Goal: Task Accomplishment & Management: Complete application form

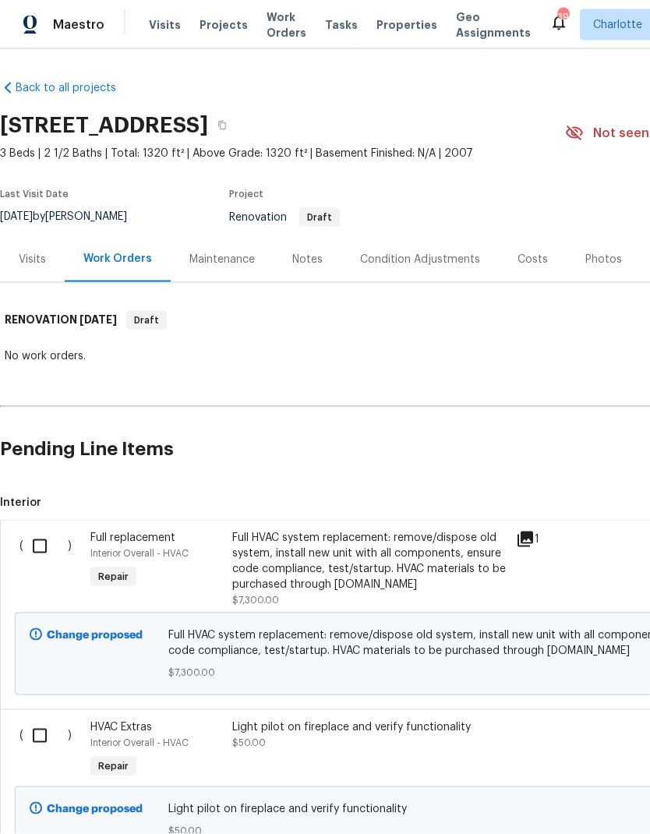
click at [44, 720] on input "checkbox" at bounding box center [45, 736] width 44 height 33
checkbox input "true"
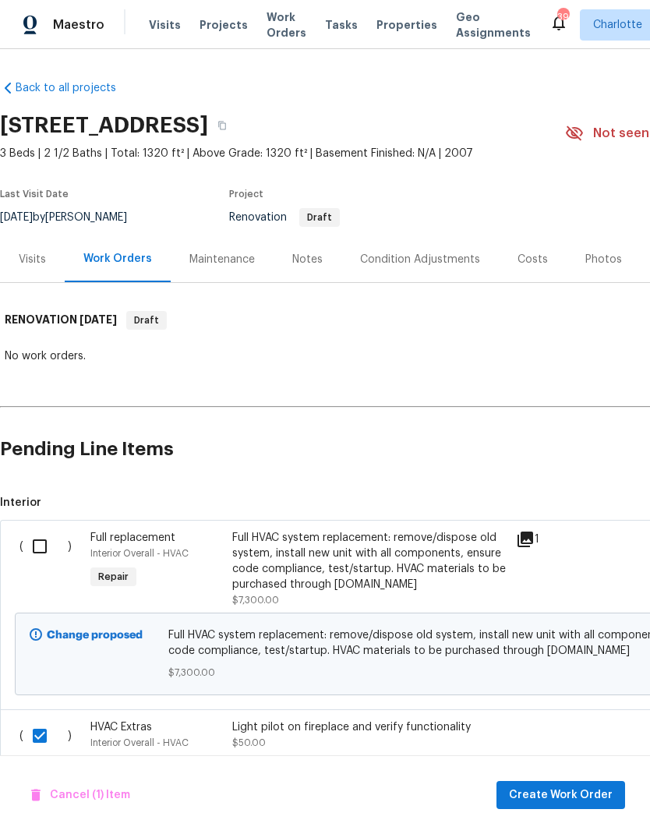
click at [42, 530] on input "checkbox" at bounding box center [45, 546] width 44 height 33
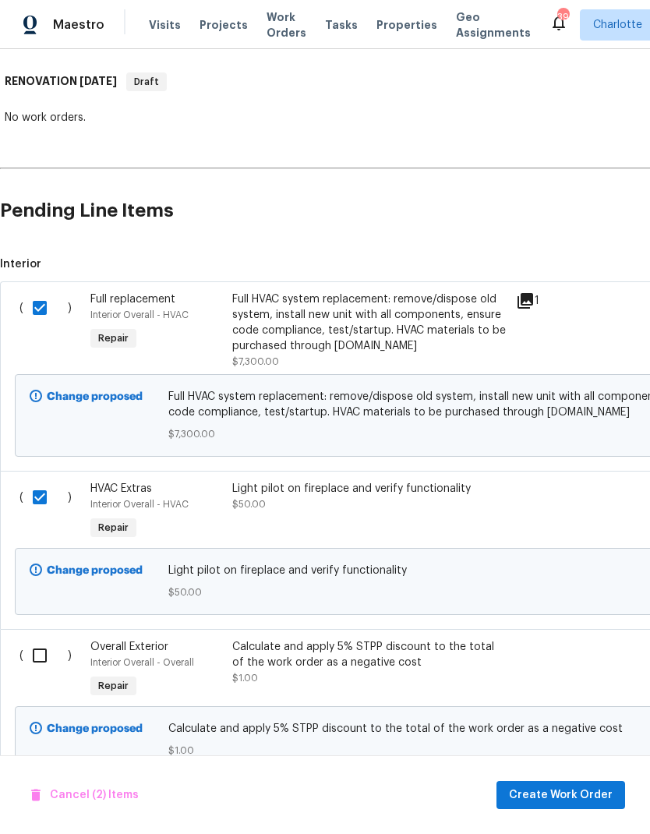
scroll to position [238, 0]
click at [588, 795] on span "Create Work Order" at bounding box center [561, 795] width 104 height 19
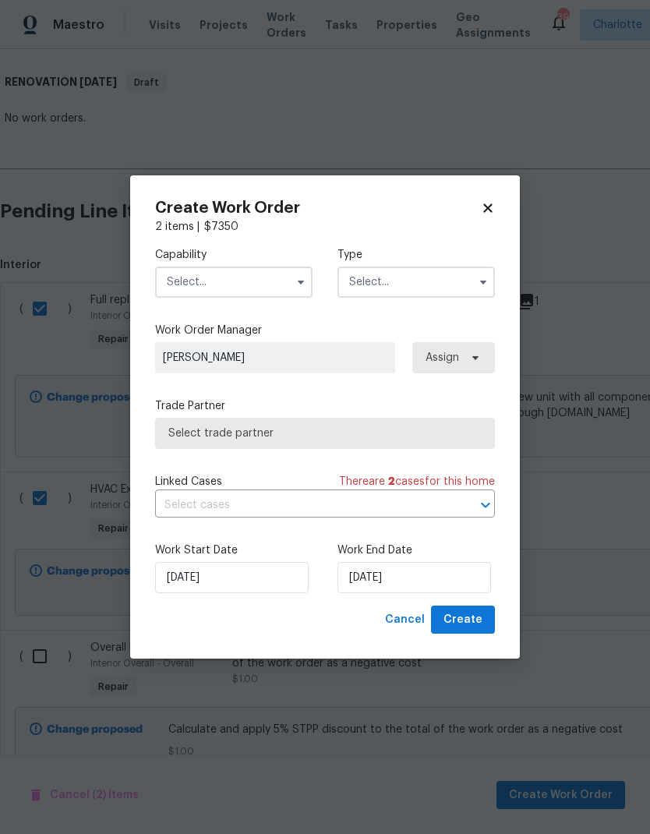
checkbox input "false"
click at [256, 278] on input "text" at bounding box center [233, 282] width 157 height 31
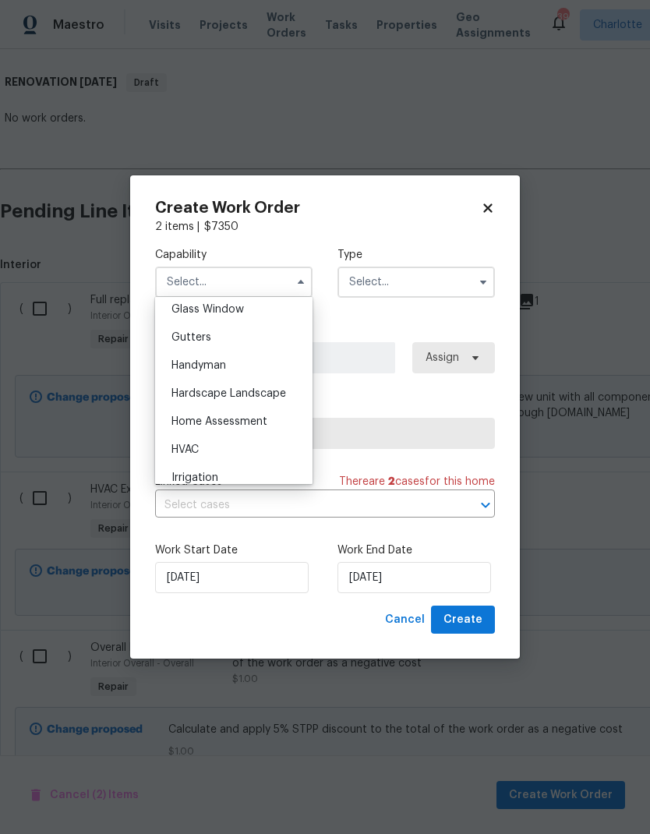
scroll to position [808, 0]
click at [248, 450] on div "HVAC" at bounding box center [234, 449] width 150 height 28
type input "HVAC"
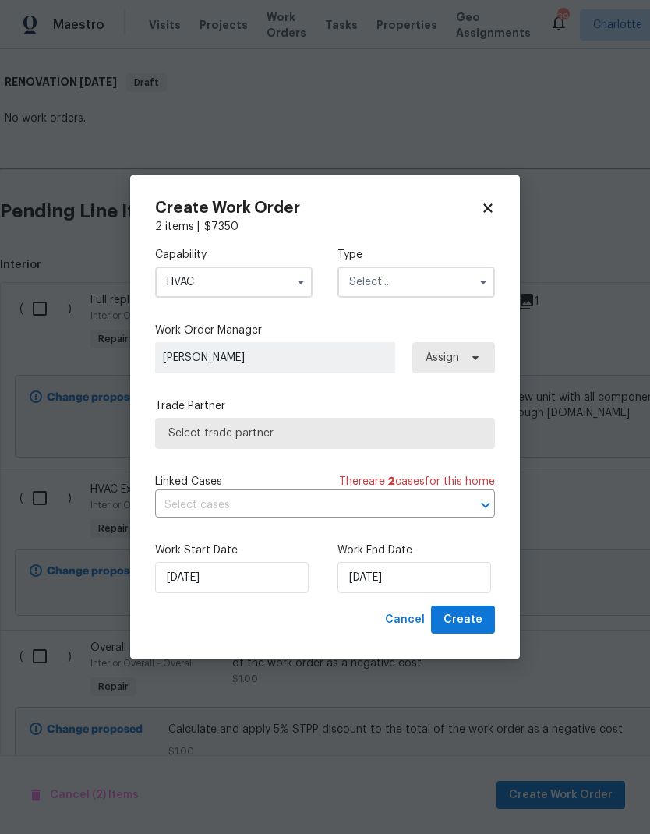
click at [466, 269] on input "text" at bounding box center [416, 282] width 157 height 31
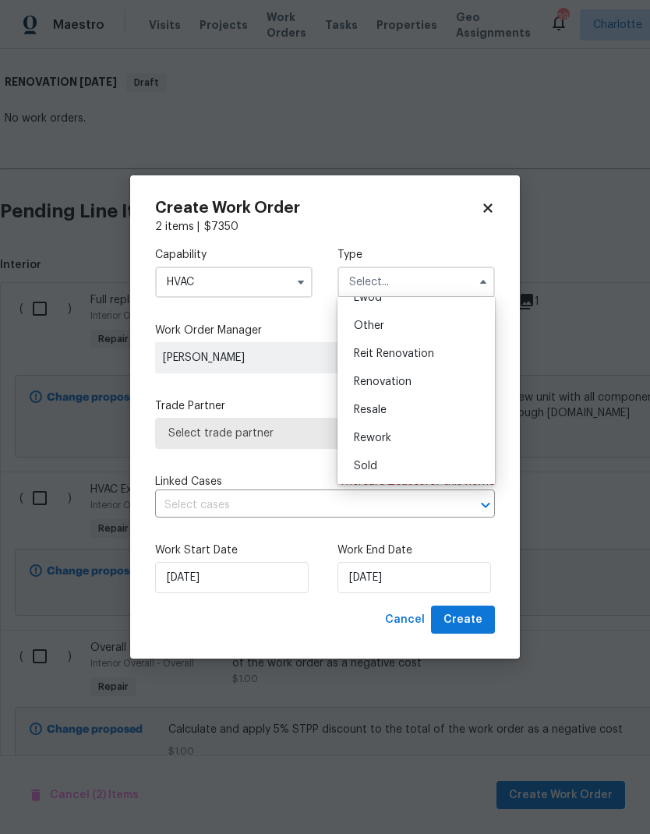
scroll to position [186, 0]
click at [388, 377] on span "Renovation" at bounding box center [383, 382] width 58 height 11
type input "Renovation"
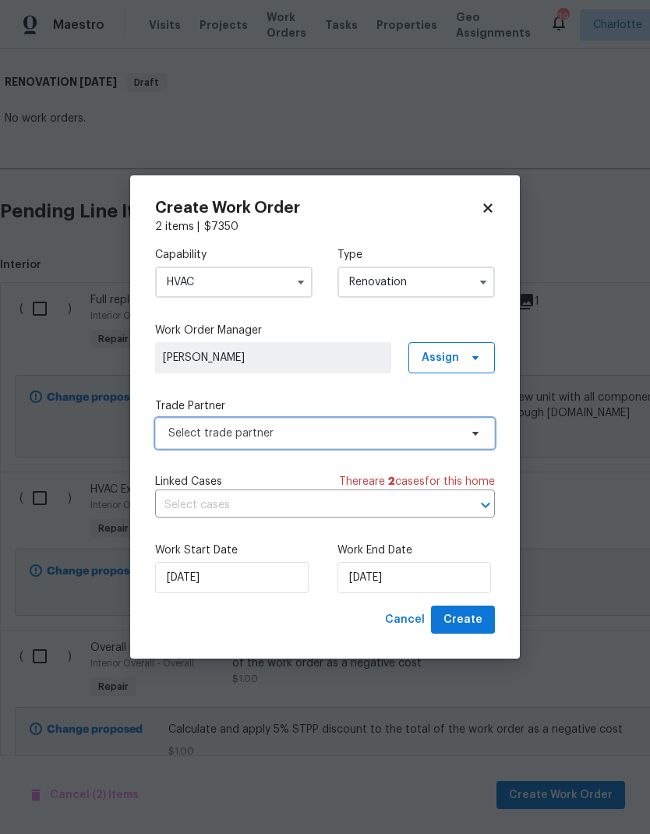
click at [452, 445] on span "Select trade partner" at bounding box center [325, 433] width 340 height 31
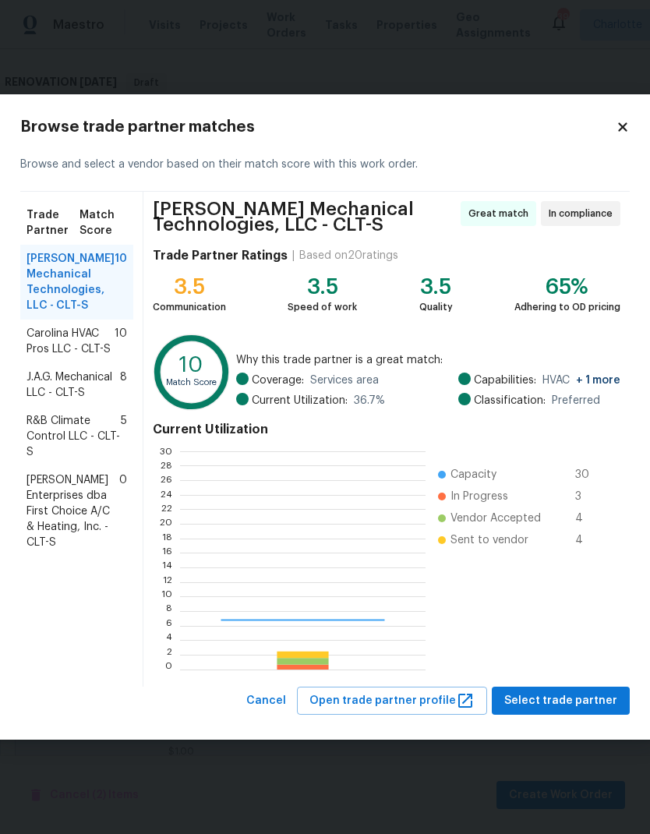
scroll to position [218, 245]
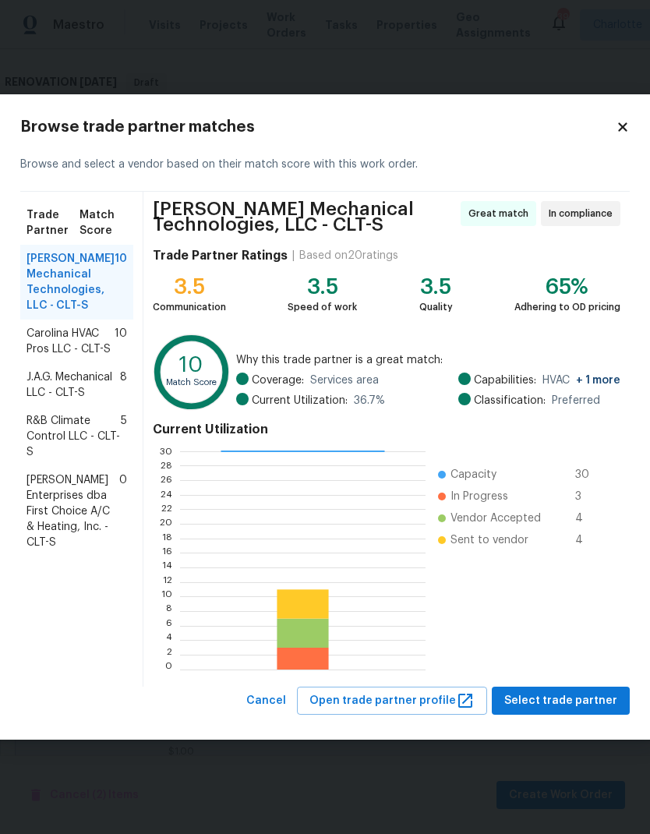
click at [108, 399] on span "J.A.G. Mechanical LLC - CLT-S" at bounding box center [74, 385] width 94 height 31
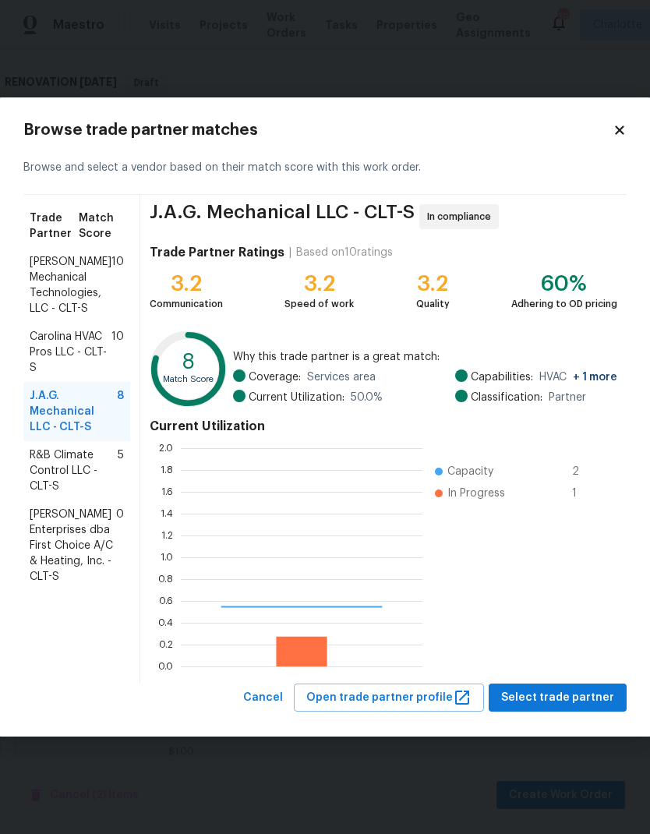
scroll to position [218, 242]
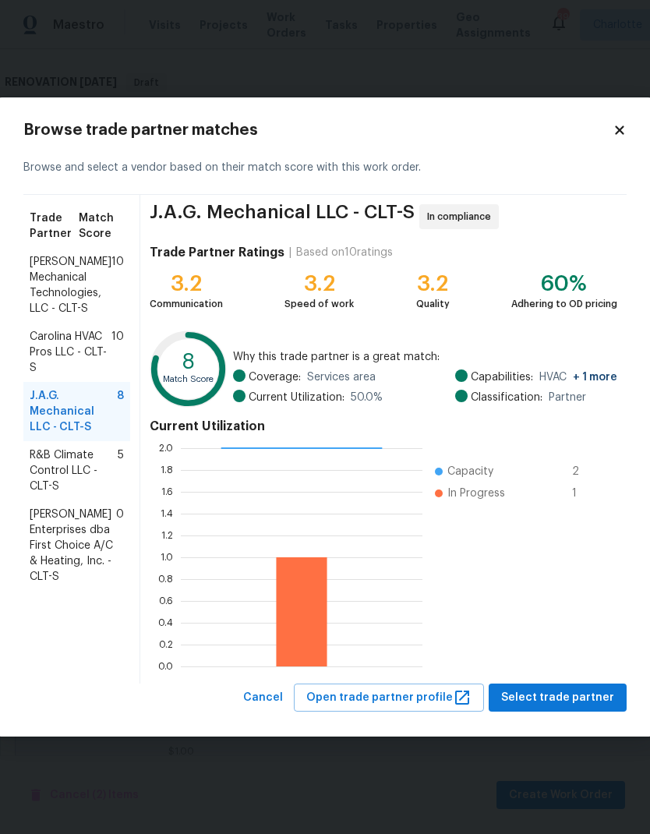
click at [68, 336] on span "Carolina HVAC Pros LLC - CLT-S" at bounding box center [71, 352] width 82 height 47
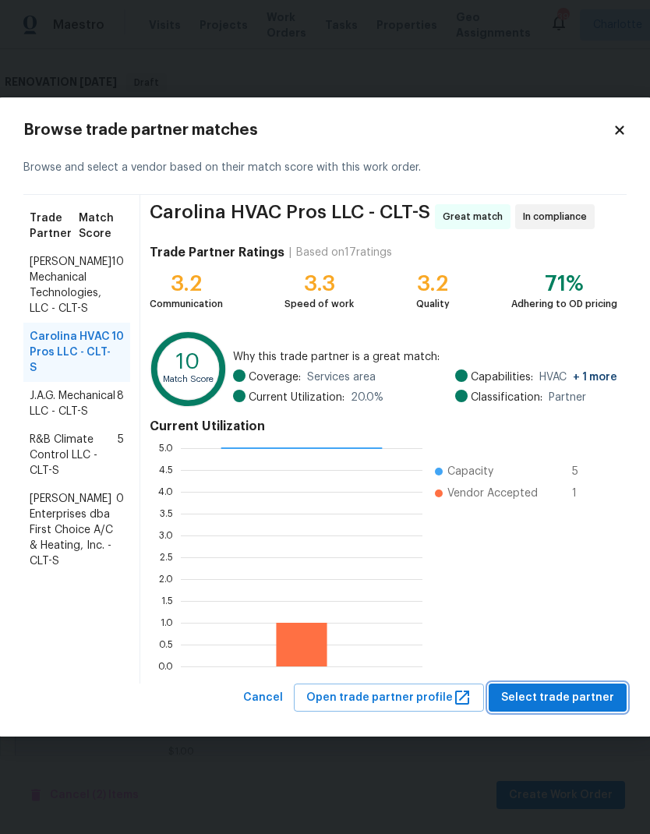
click at [579, 689] on span "Select trade partner" at bounding box center [557, 697] width 113 height 19
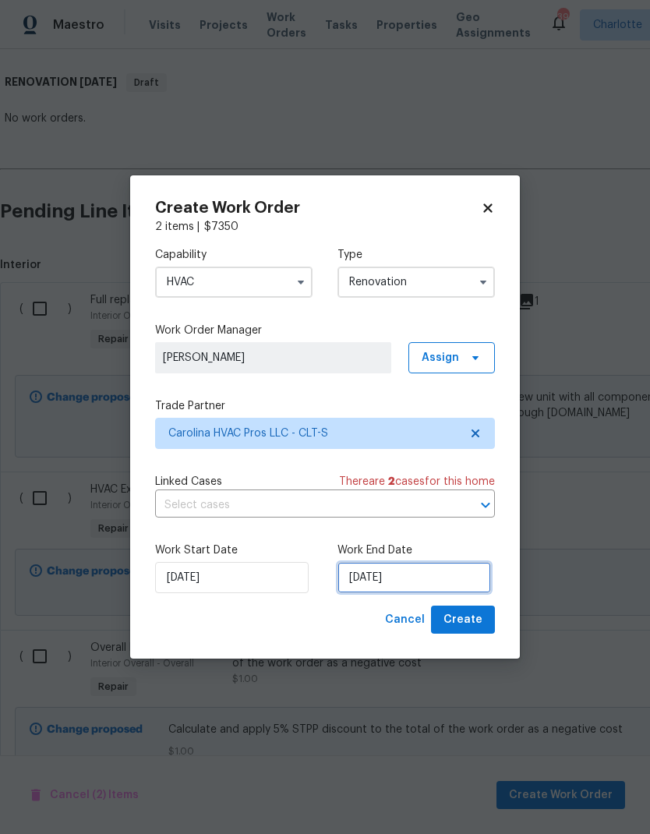
click at [403, 574] on input "[DATE]" at bounding box center [415, 577] width 154 height 31
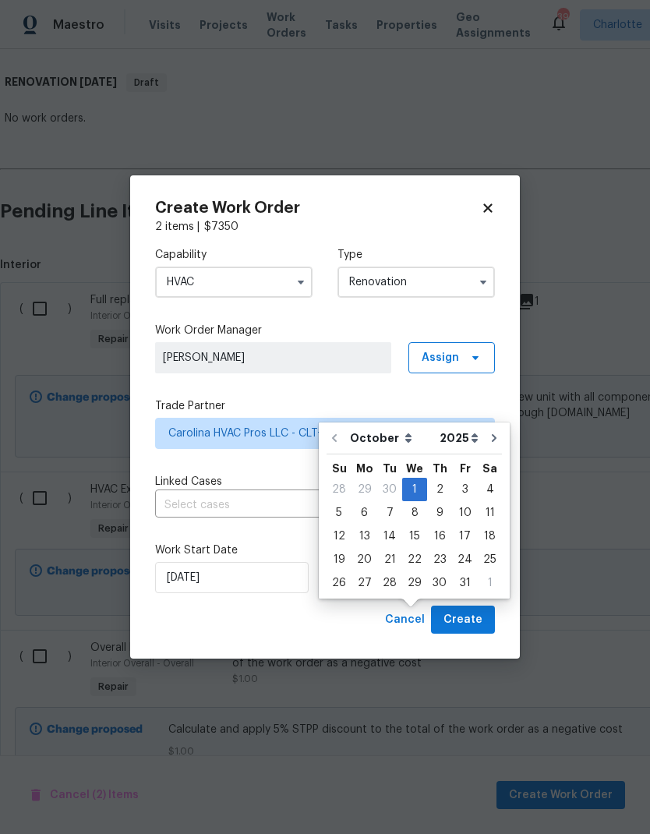
scroll to position [58, 0]
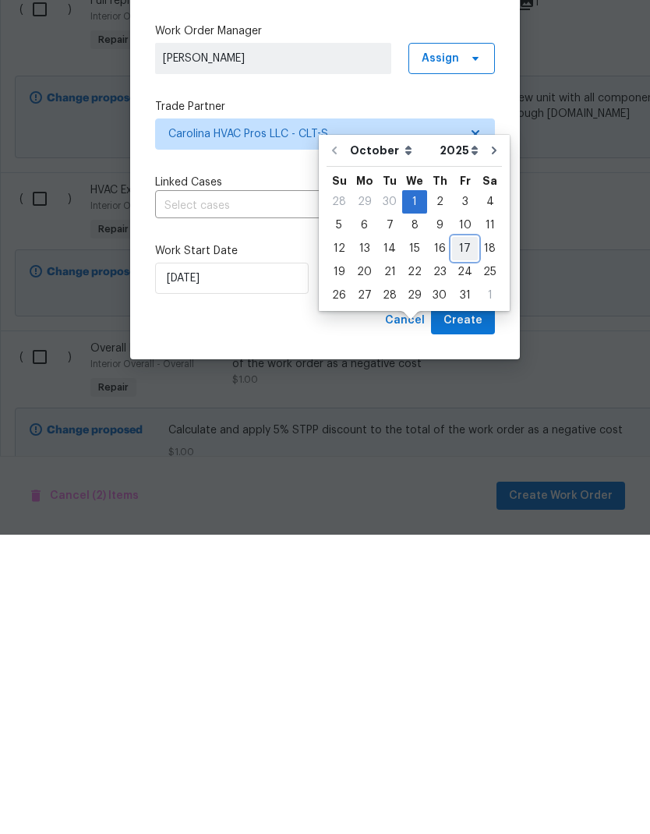
click at [463, 537] on div "17" at bounding box center [465, 548] width 26 height 22
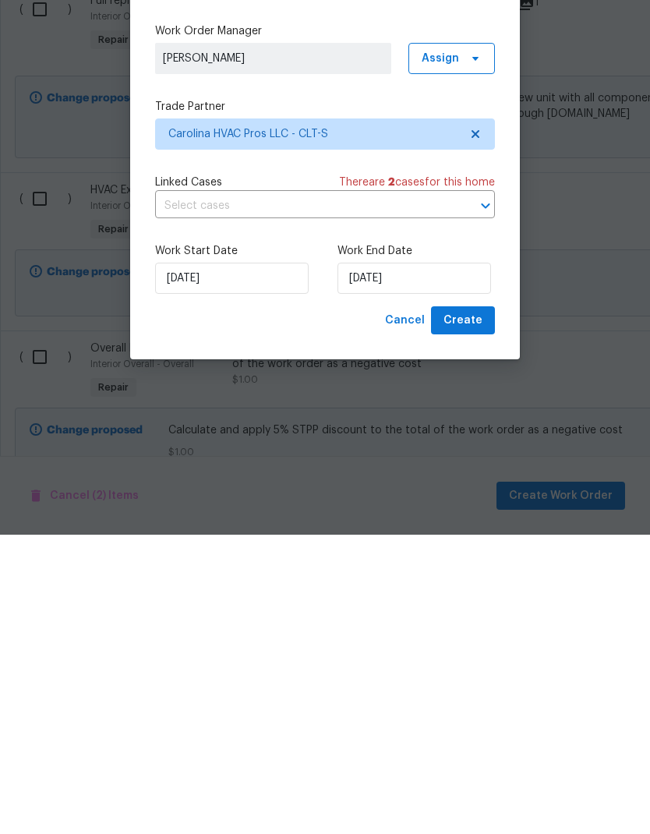
scroll to position [62, 0]
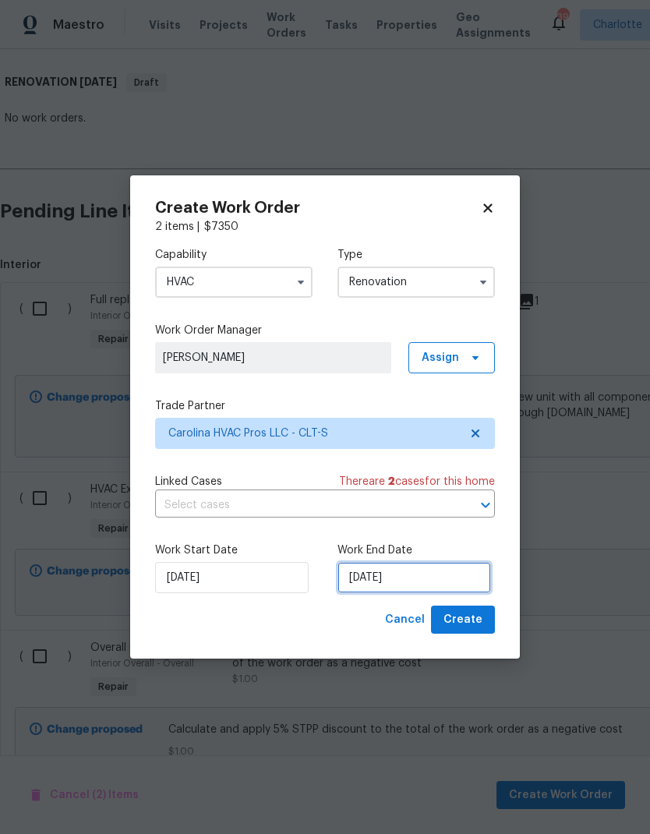
click at [377, 574] on input "10/17/2025" at bounding box center [415, 577] width 154 height 31
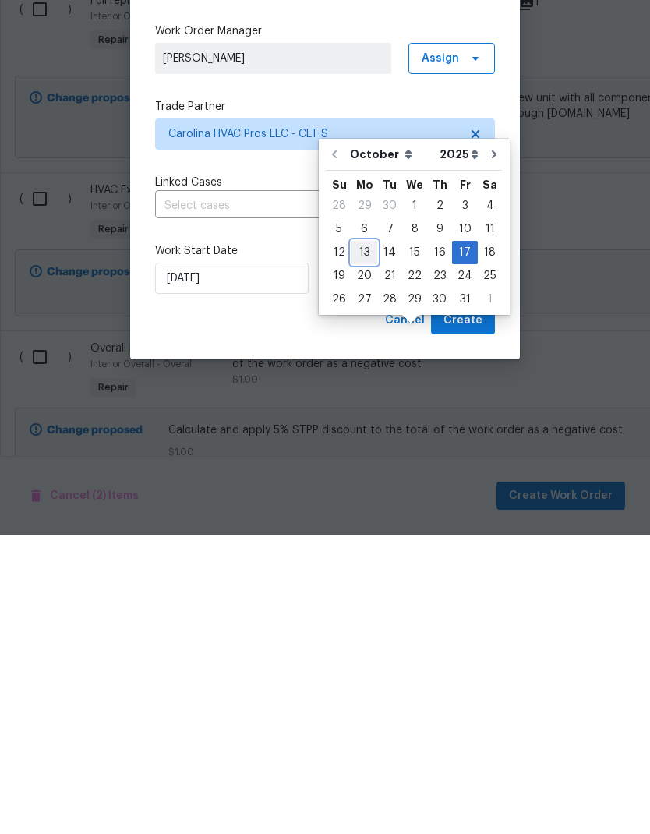
click at [366, 541] on div "13" at bounding box center [365, 552] width 26 height 22
type input "[DATE]"
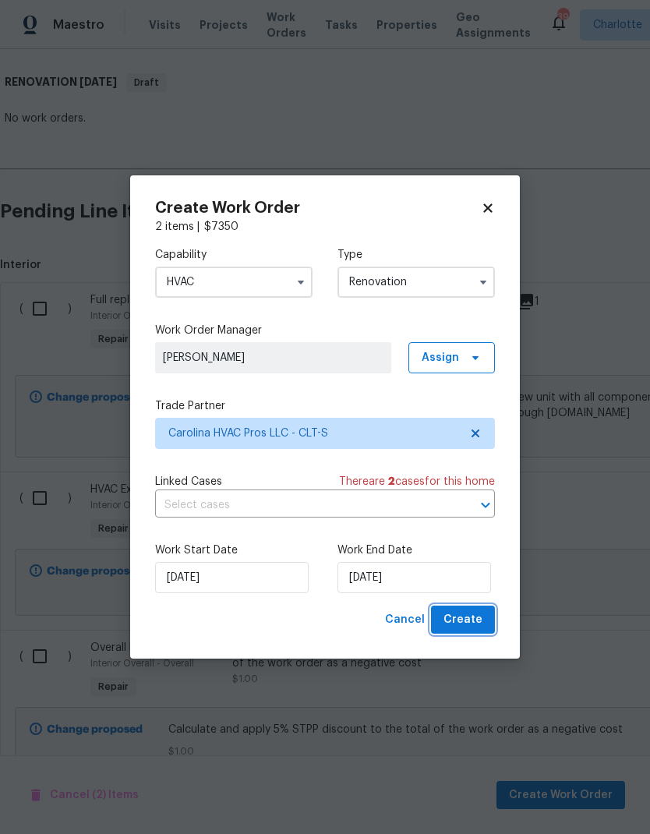
click at [470, 615] on span "Create" at bounding box center [463, 620] width 39 height 19
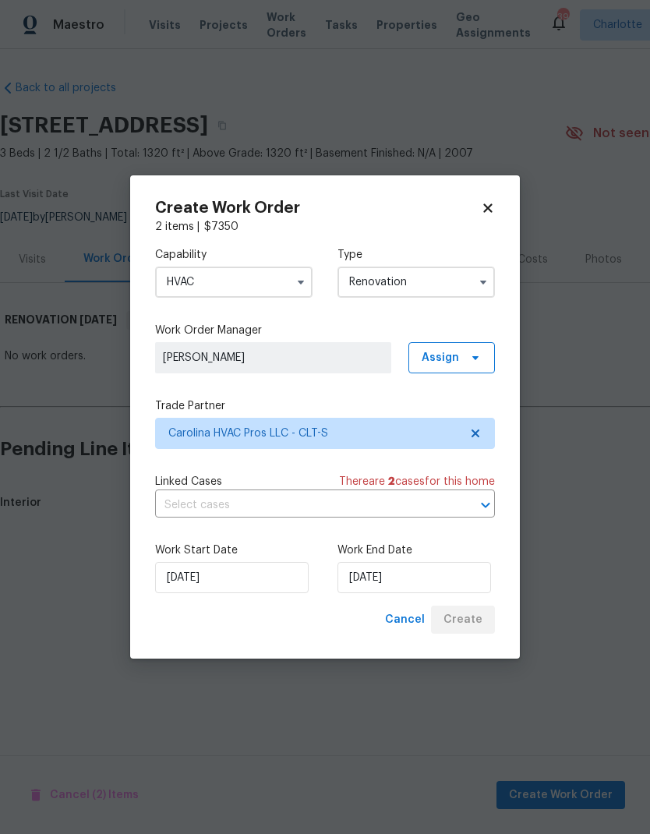
scroll to position [0, 0]
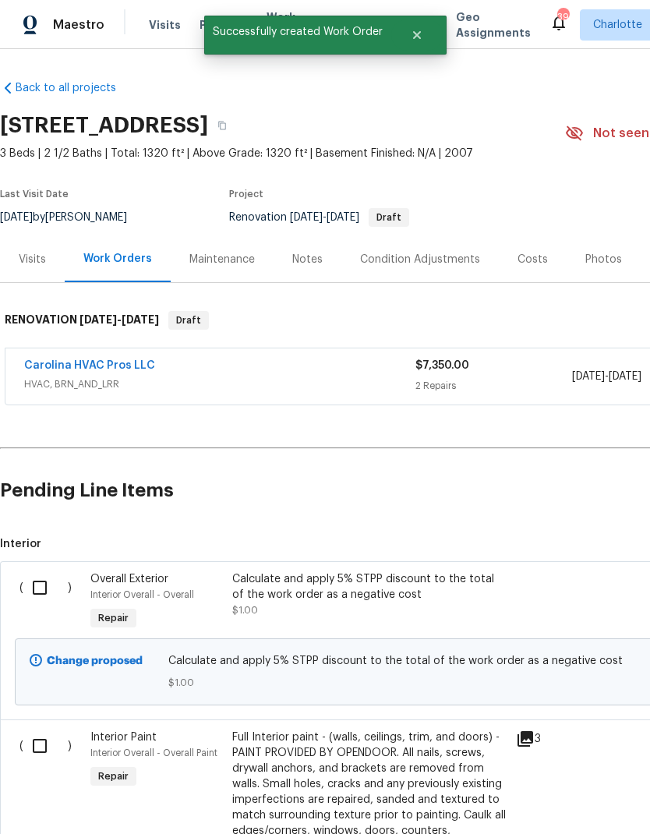
click at [46, 577] on input "checkbox" at bounding box center [45, 588] width 44 height 33
checkbox input "true"
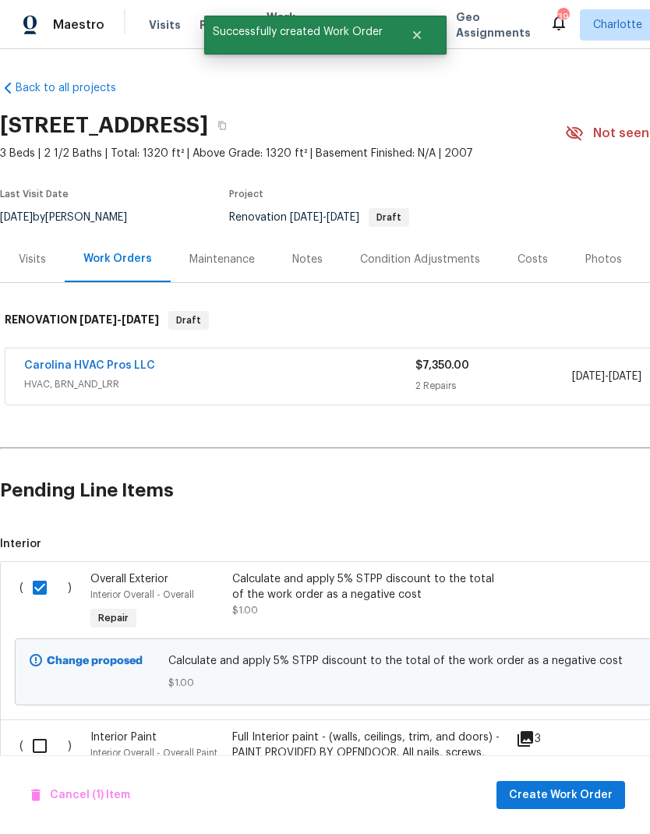
click at [48, 732] on input "checkbox" at bounding box center [45, 746] width 44 height 33
checkbox input "true"
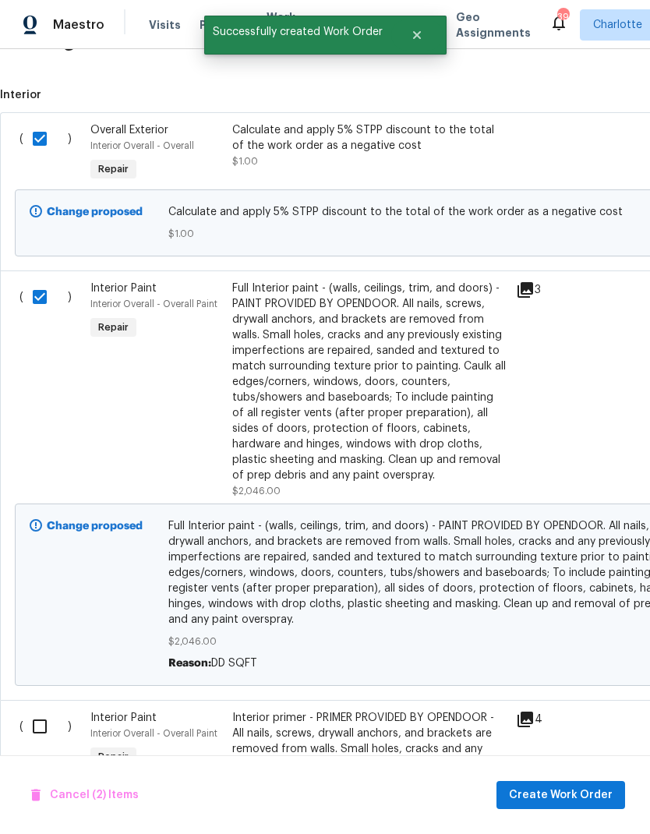
scroll to position [452, 0]
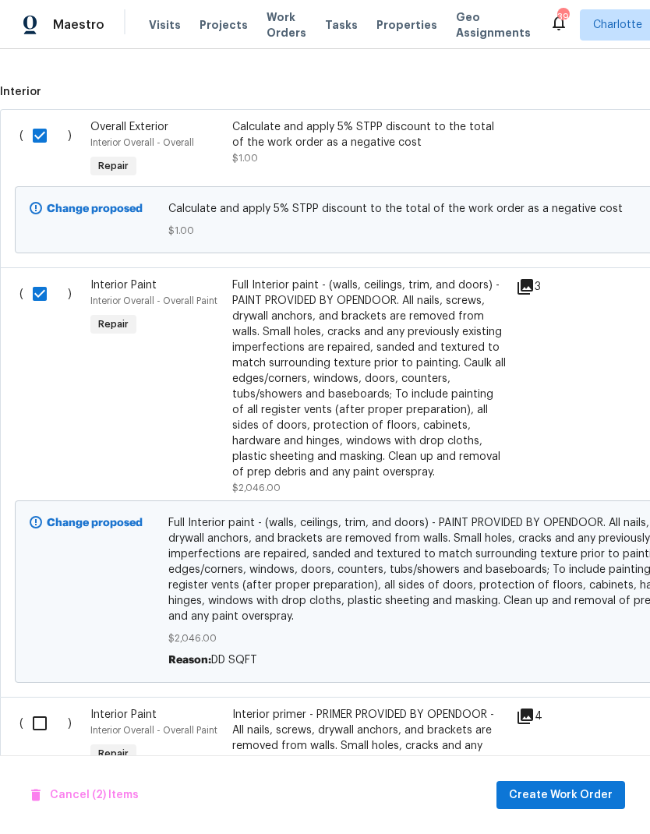
click at [42, 729] on input "checkbox" at bounding box center [45, 723] width 44 height 33
checkbox input "true"
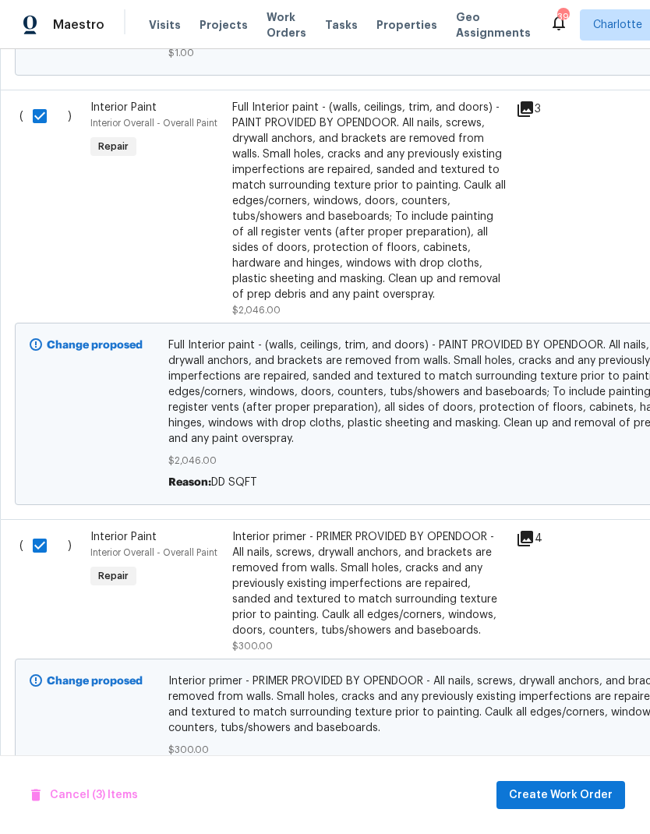
scroll to position [629, 0]
click at [598, 795] on span "Create Work Order" at bounding box center [561, 795] width 104 height 19
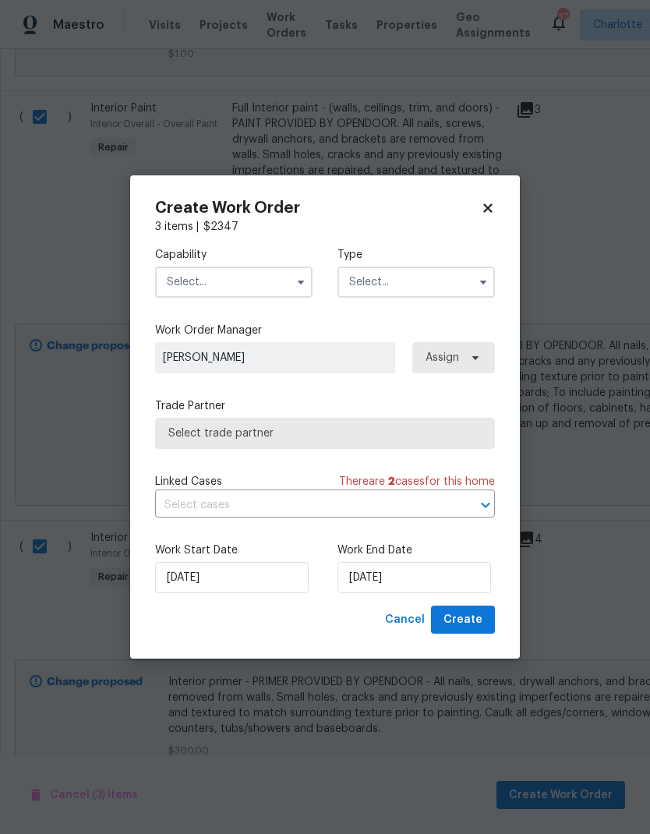
click at [254, 267] on input "text" at bounding box center [233, 282] width 157 height 31
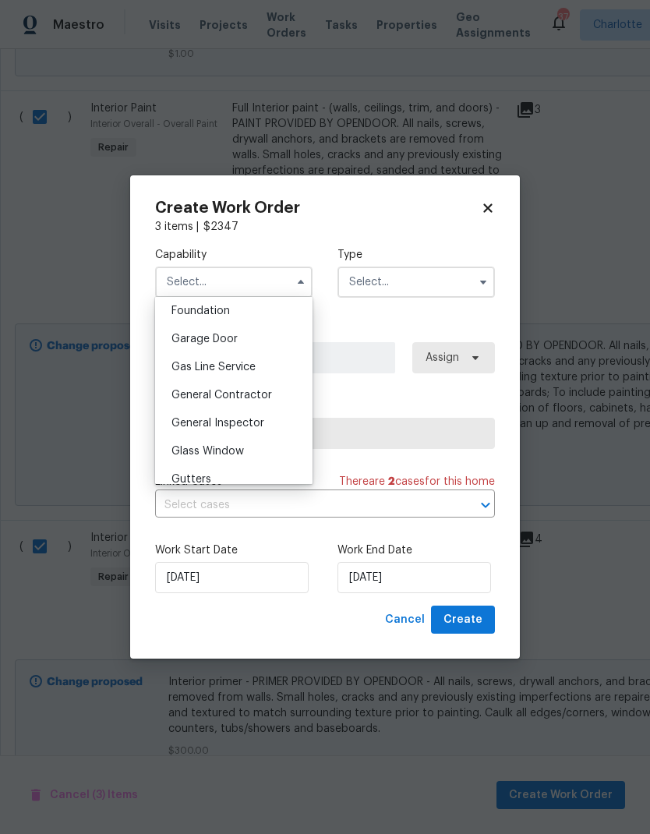
scroll to position [666, 0]
click at [271, 399] on div "General Contractor" at bounding box center [234, 394] width 150 height 28
type input "General Contractor"
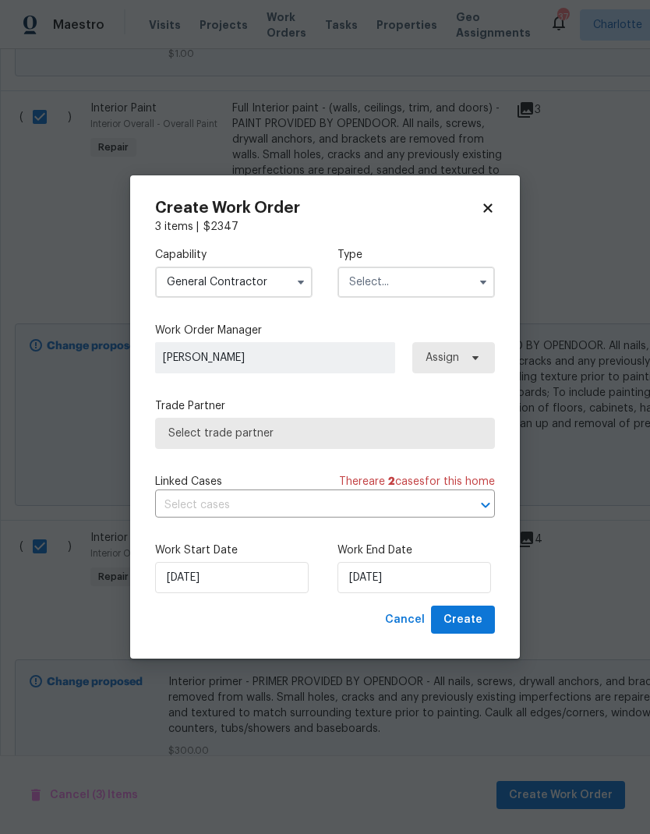
click at [451, 279] on input "text" at bounding box center [416, 282] width 157 height 31
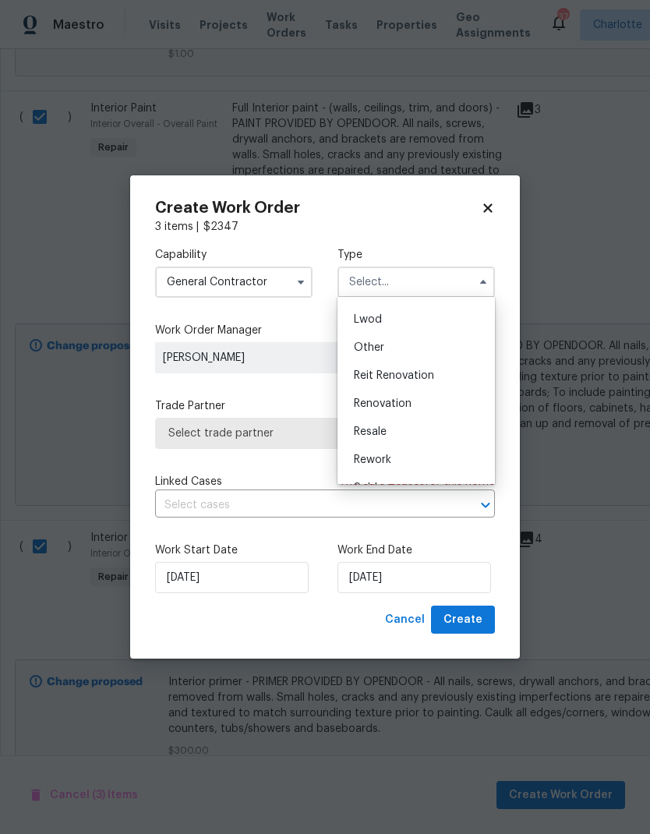
scroll to position [179, 0]
click at [427, 396] on div "Renovation" at bounding box center [417, 389] width 150 height 28
type input "Renovation"
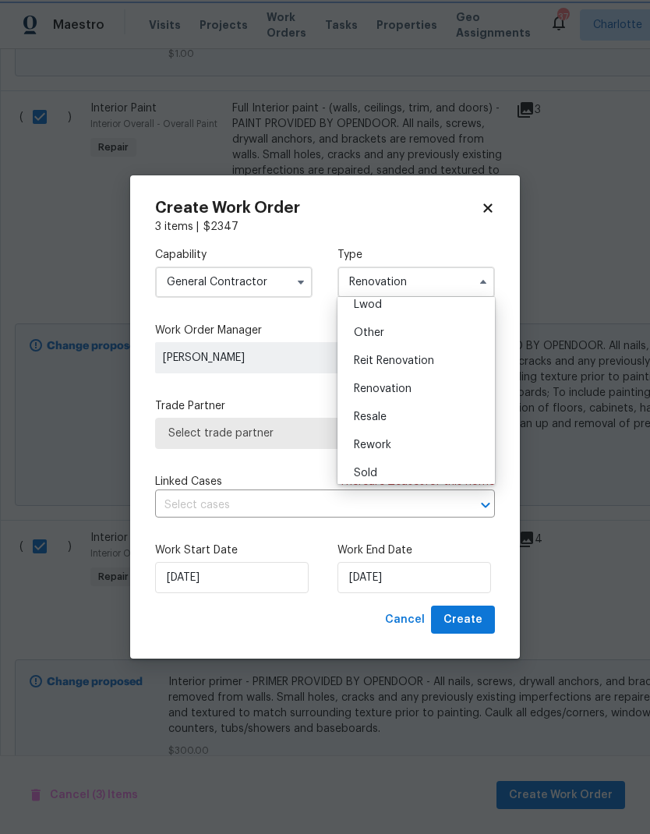
scroll to position [0, 0]
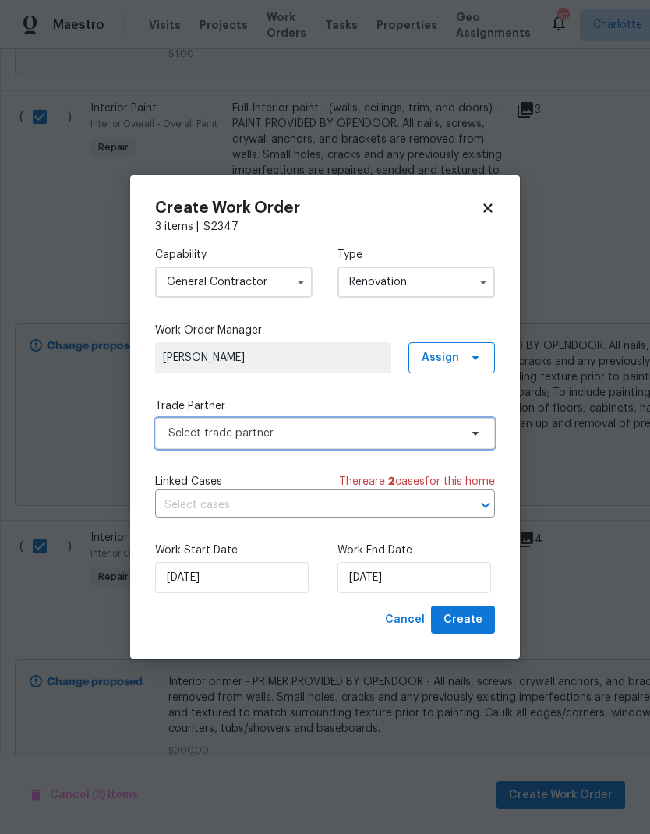
click at [465, 434] on span at bounding box center [473, 433] width 17 height 12
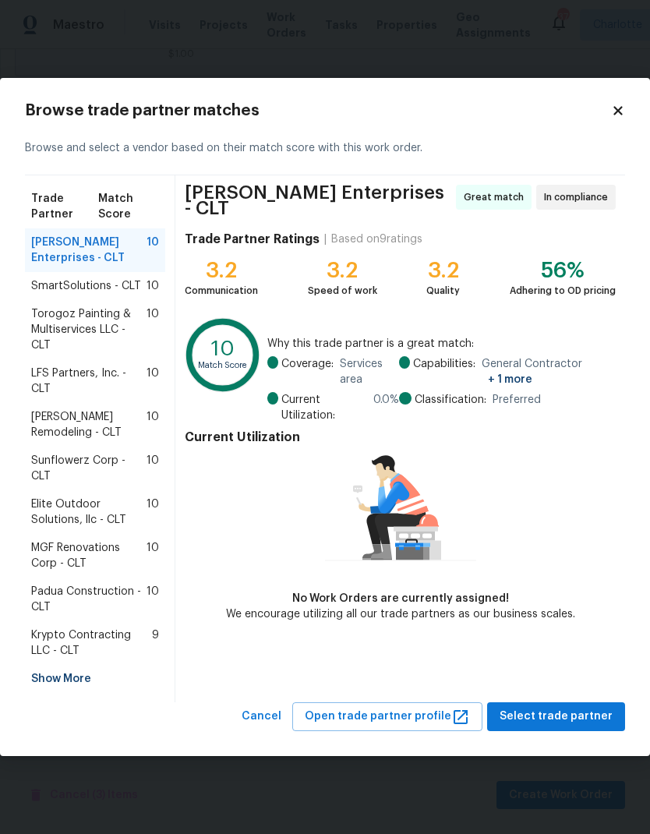
click at [111, 341] on span "Torogoz Painting & Multiservices LLC - CLT" at bounding box center [88, 329] width 115 height 47
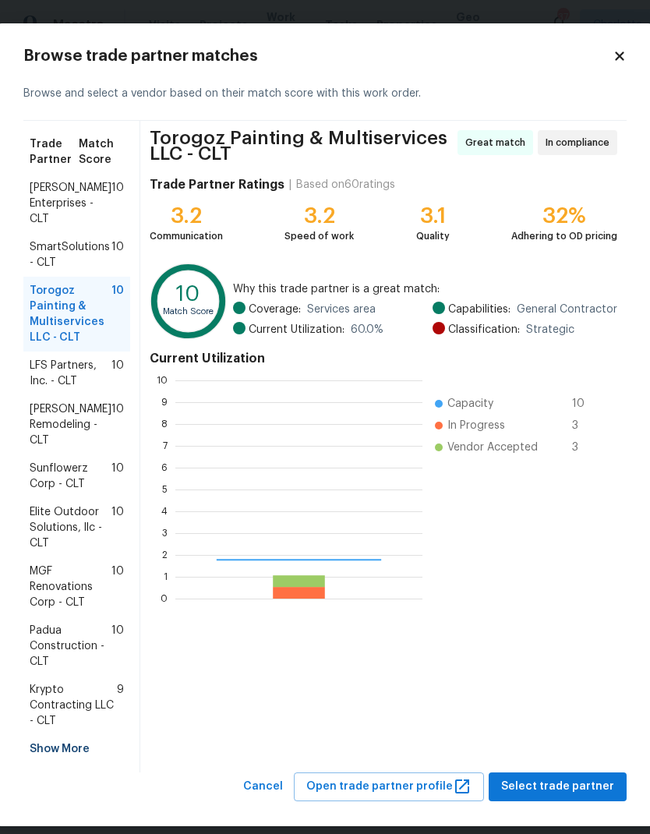
scroll to position [218, 247]
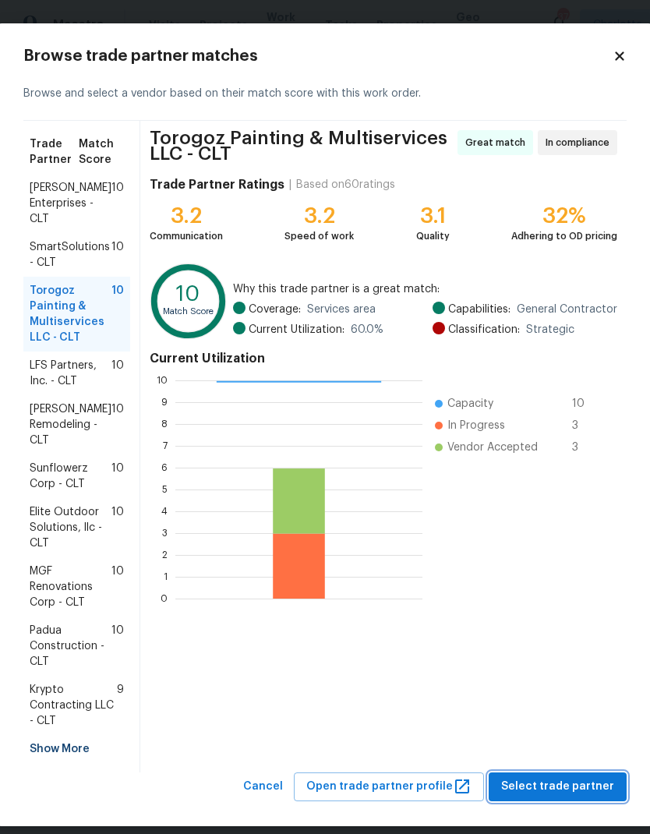
click at [587, 782] on span "Select trade partner" at bounding box center [557, 786] width 113 height 19
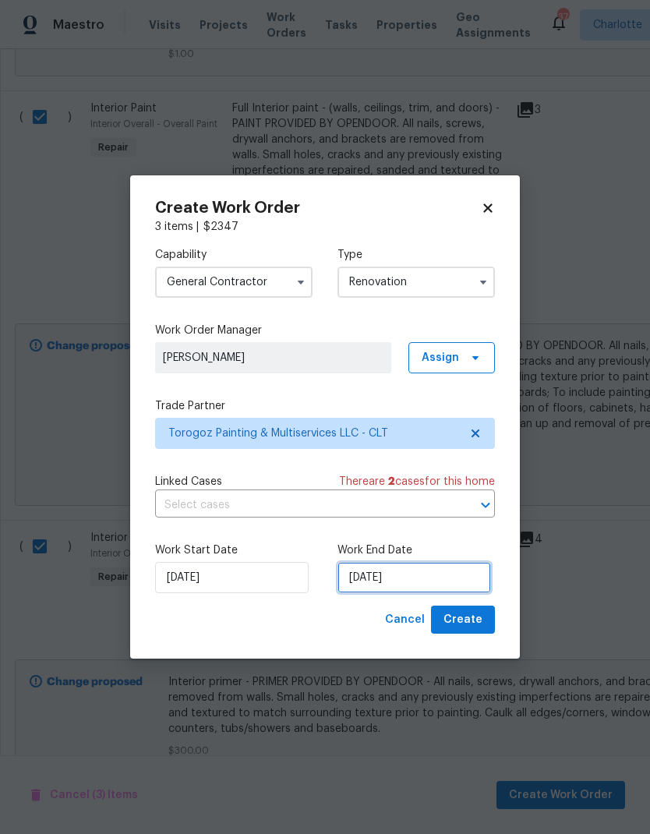
click at [389, 572] on input "[DATE]" at bounding box center [415, 577] width 154 height 31
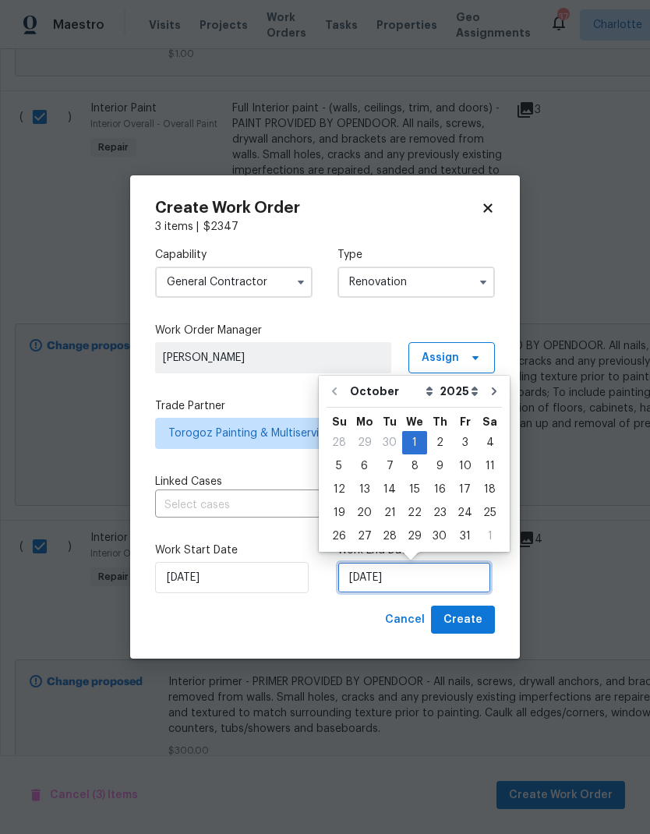
scroll to position [12, 0]
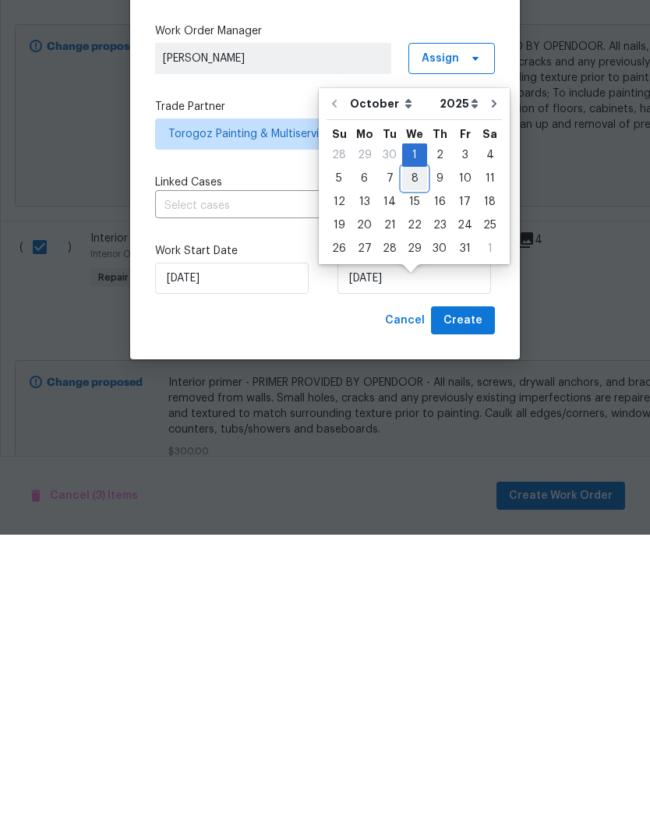
click at [413, 467] on div "8" at bounding box center [414, 478] width 25 height 22
type input "[DATE]"
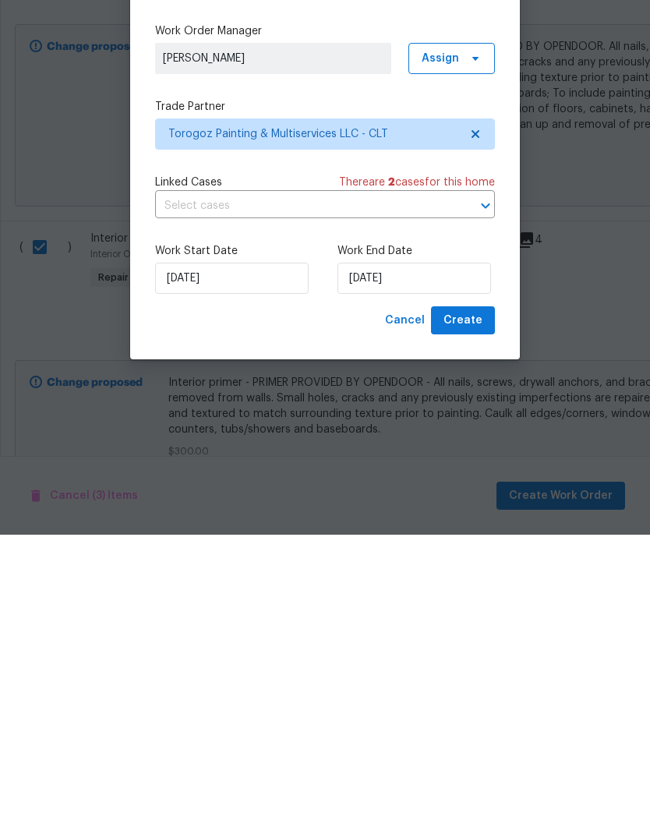
scroll to position [62, 0]
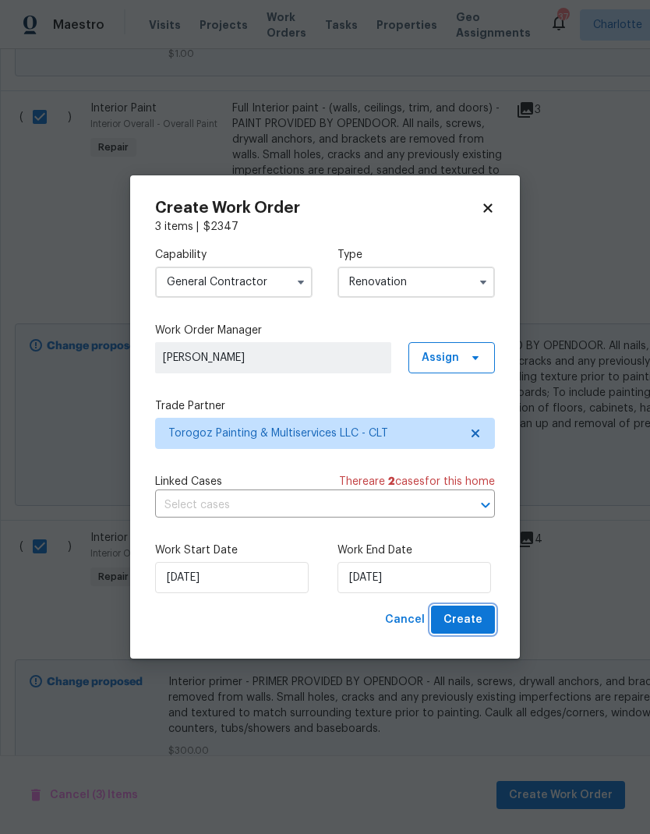
click at [476, 614] on span "Create" at bounding box center [463, 620] width 39 height 19
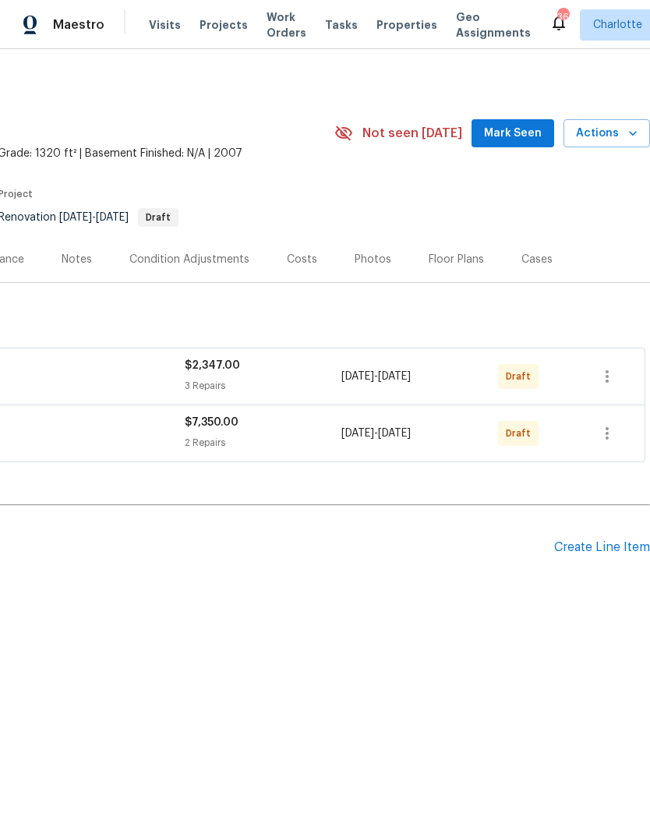
scroll to position [0, 231]
click at [606, 436] on icon "button" at bounding box center [607, 433] width 19 height 19
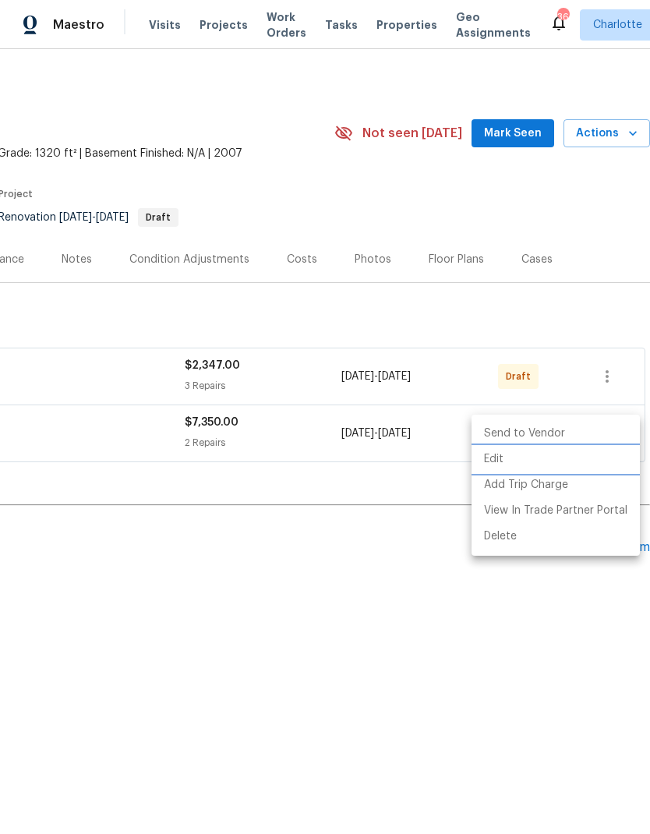
click at [506, 466] on li "Edit" at bounding box center [556, 460] width 168 height 26
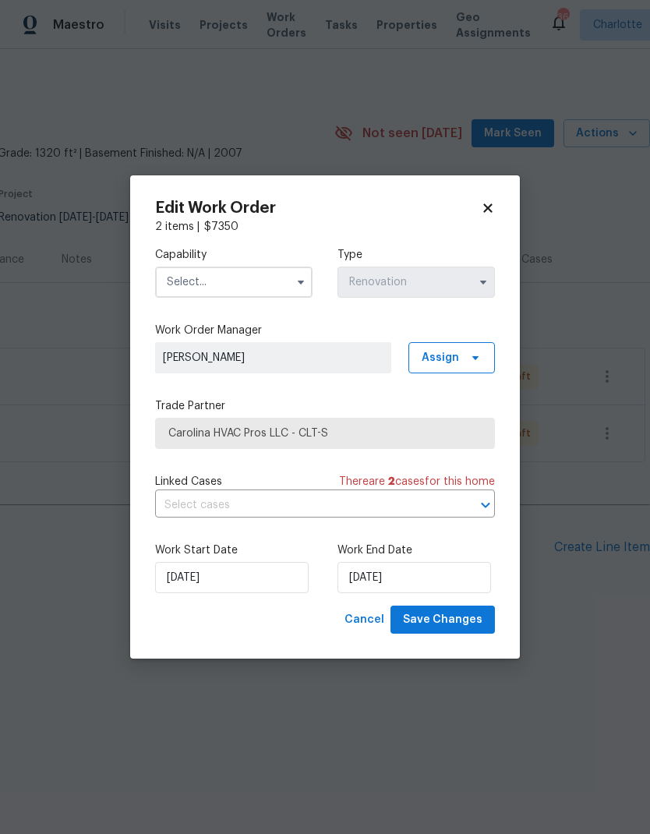
click at [287, 277] on input "text" at bounding box center [233, 282] width 157 height 31
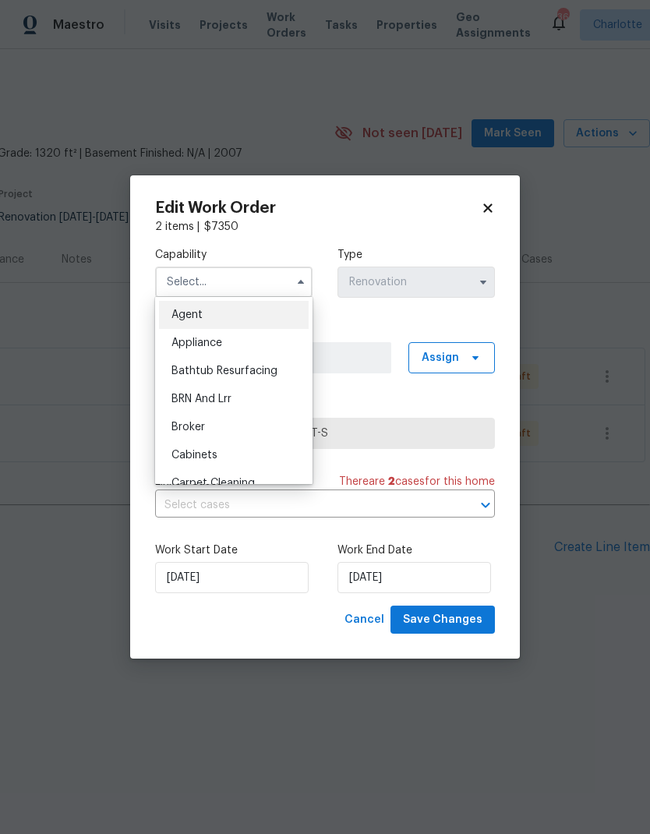
click at [324, 228] on div "2 items | $ 7350" at bounding box center [325, 227] width 340 height 16
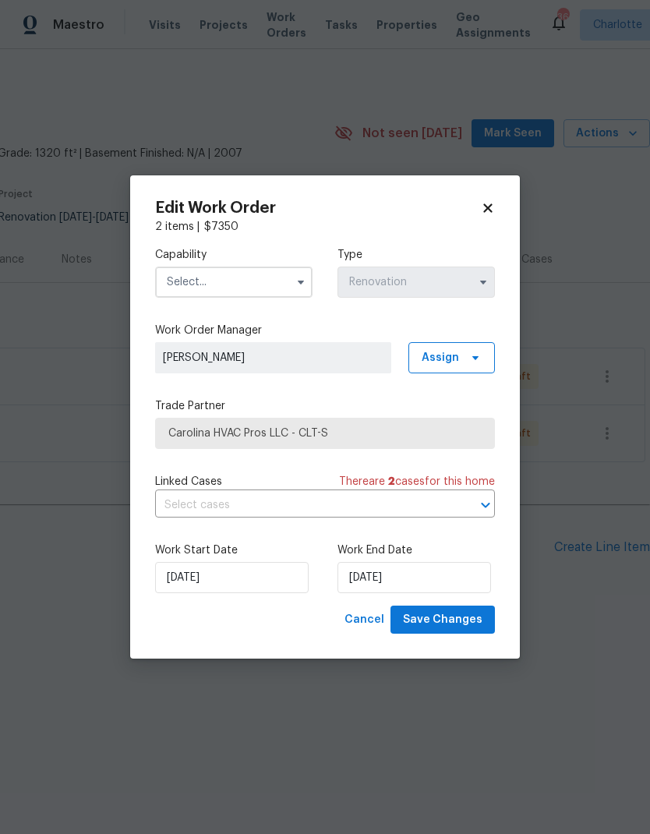
click at [287, 279] on input "text" at bounding box center [233, 282] width 157 height 31
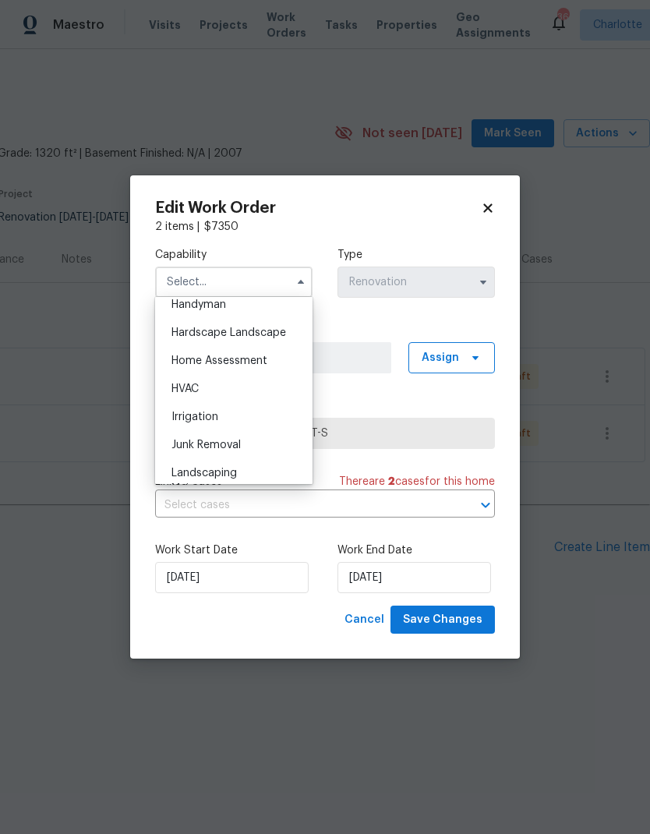
scroll to position [867, 0]
click at [245, 396] on div "HVAC" at bounding box center [234, 390] width 150 height 28
type input "HVAC"
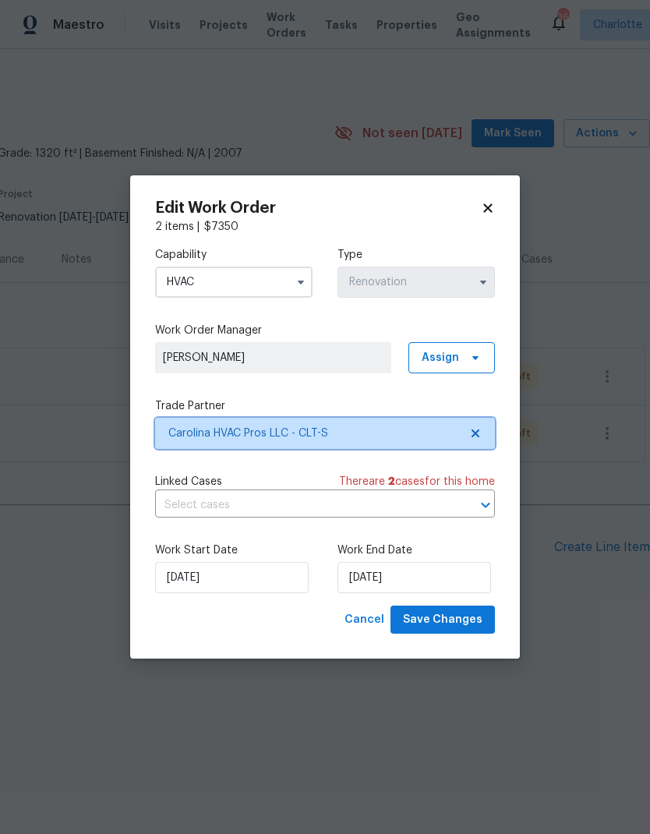
click at [481, 436] on icon at bounding box center [475, 433] width 12 height 12
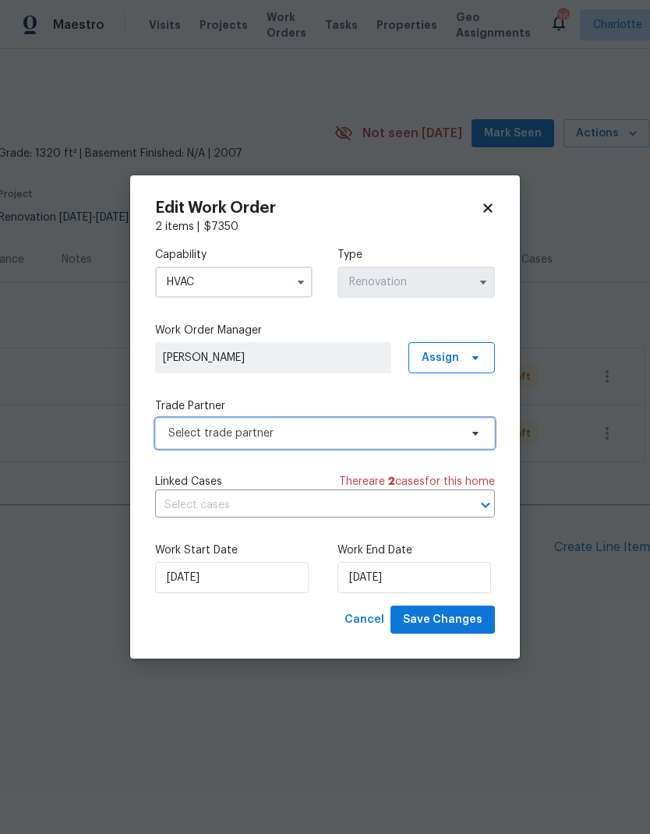
click at [472, 436] on icon at bounding box center [475, 433] width 12 height 12
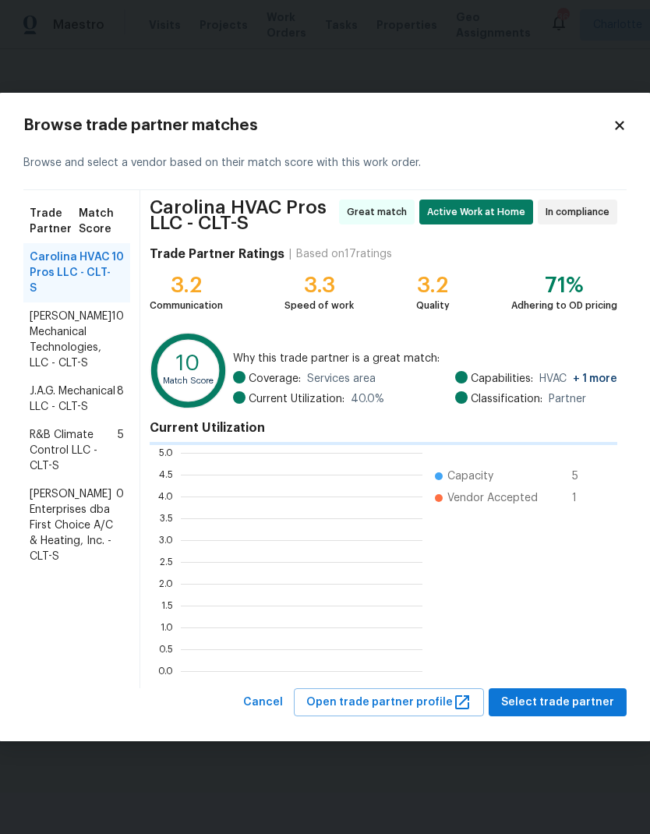
scroll to position [218, 242]
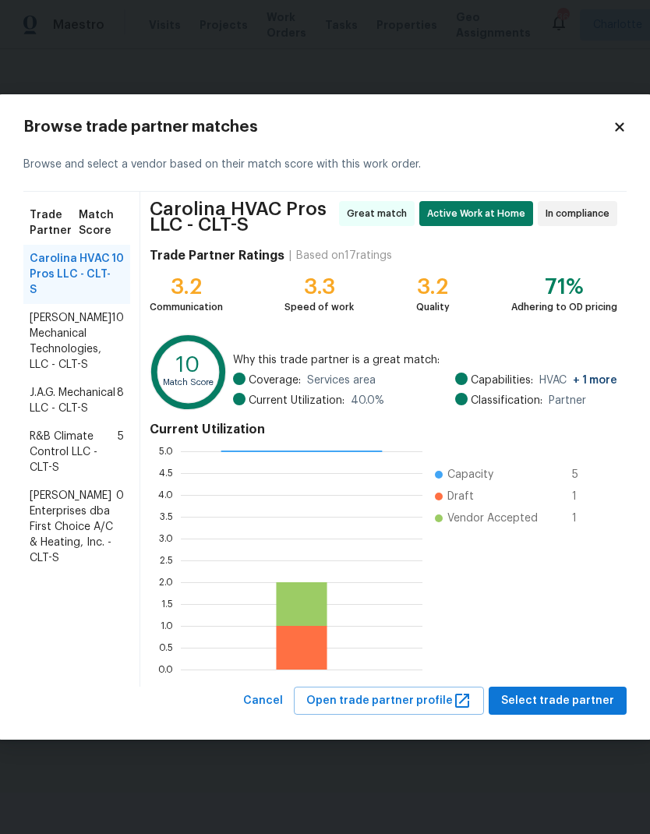
click at [109, 399] on span "J.A.G. Mechanical LLC - CLT-S" at bounding box center [73, 400] width 87 height 31
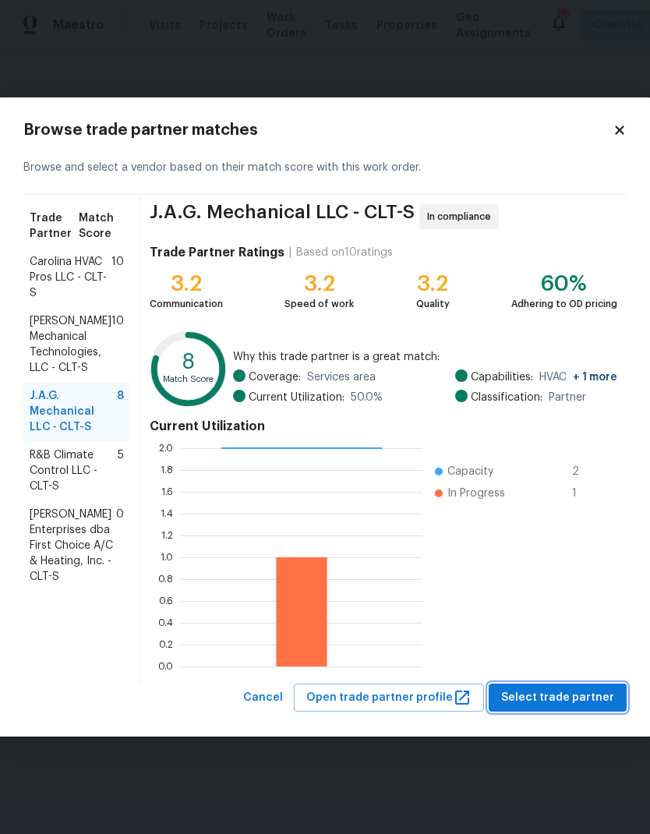
click at [582, 699] on span "Select trade partner" at bounding box center [557, 697] width 113 height 19
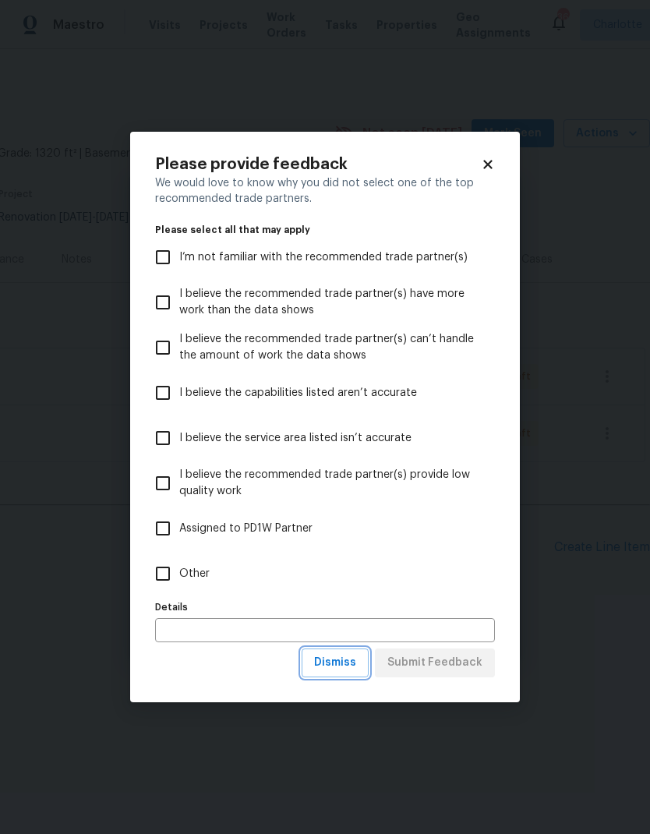
click at [341, 669] on span "Dismiss" at bounding box center [335, 662] width 42 height 19
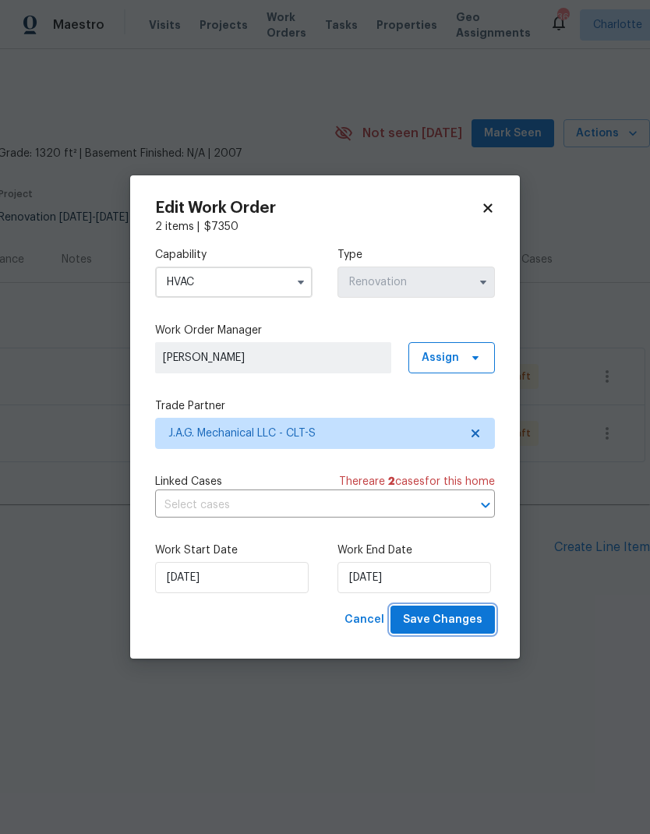
click at [445, 628] on span "Save Changes" at bounding box center [443, 620] width 80 height 19
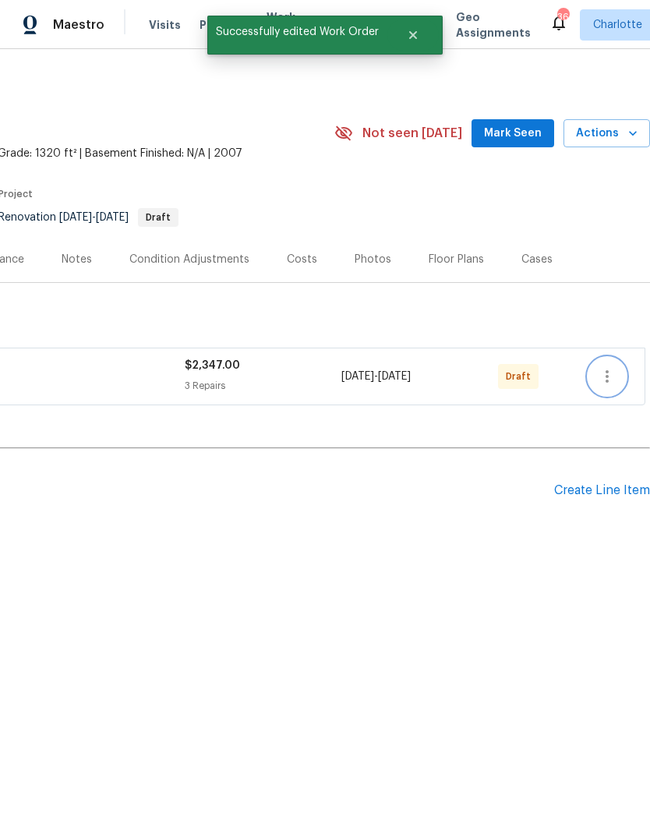
click at [611, 376] on icon "button" at bounding box center [607, 376] width 19 height 19
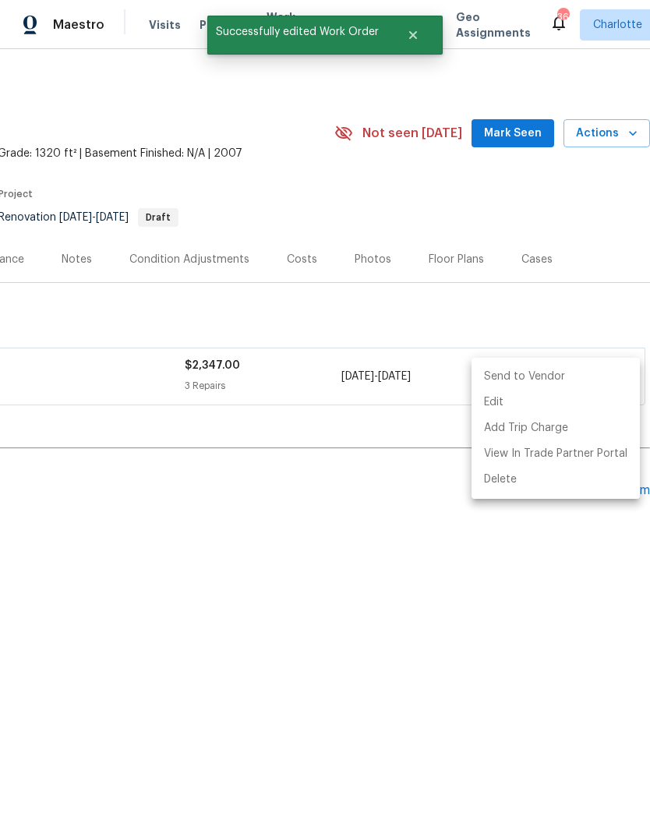
click at [546, 377] on li "Send to Vendor" at bounding box center [556, 377] width 168 height 26
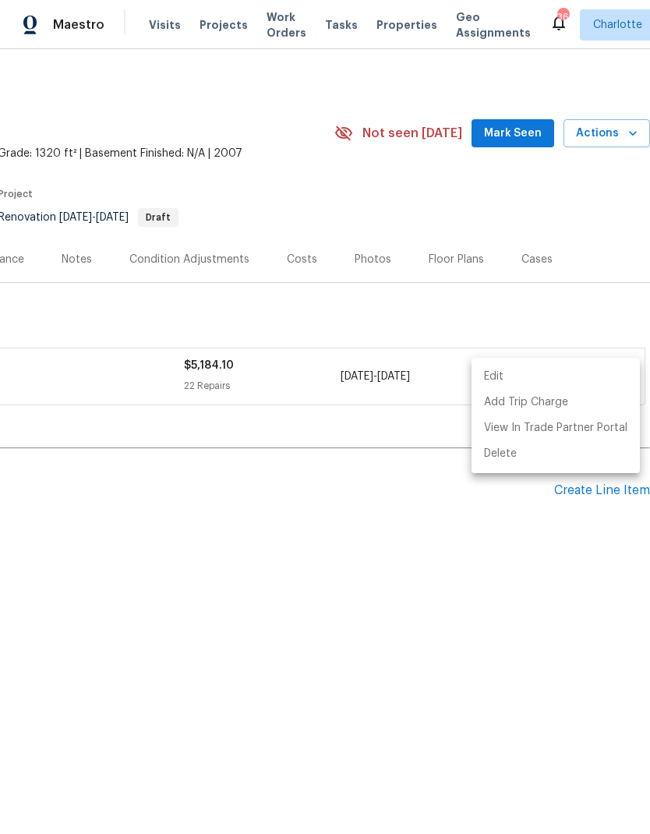
click at [537, 574] on div at bounding box center [325, 417] width 650 height 834
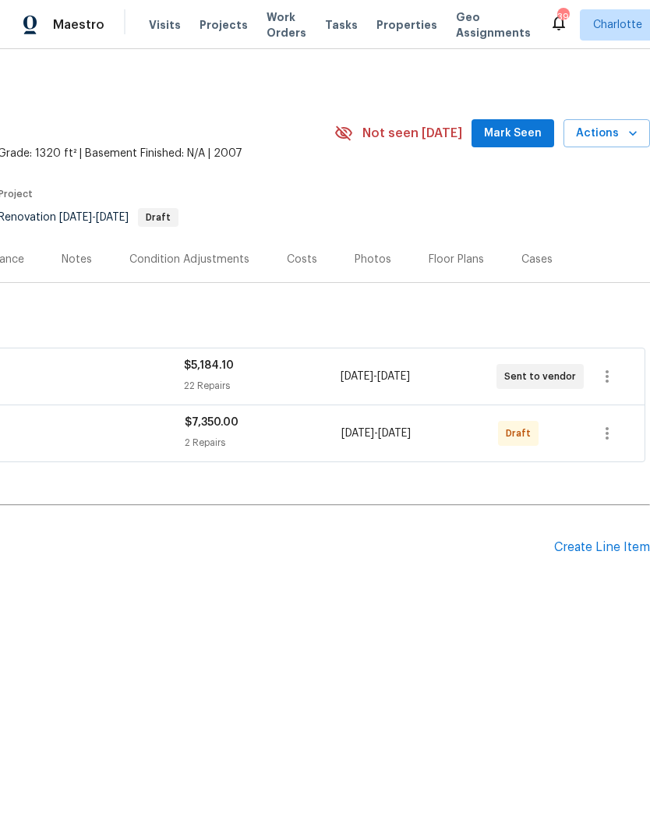
scroll to position [0, 231]
click at [611, 433] on icon "button" at bounding box center [607, 433] width 19 height 19
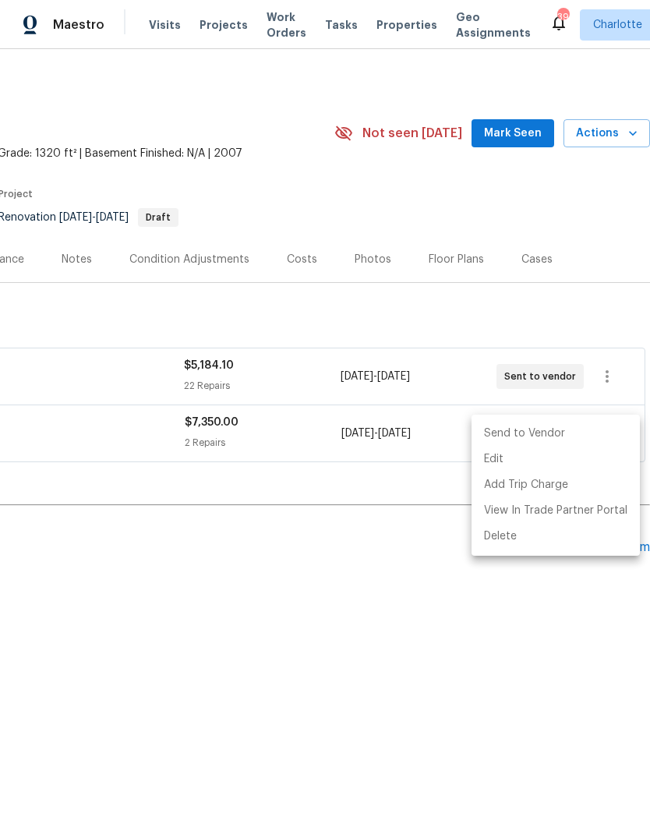
click at [540, 430] on li "Send to Vendor" at bounding box center [556, 434] width 168 height 26
click at [536, 432] on li "Send to Vendor" at bounding box center [556, 434] width 168 height 26
click at [487, 648] on div at bounding box center [325, 417] width 650 height 834
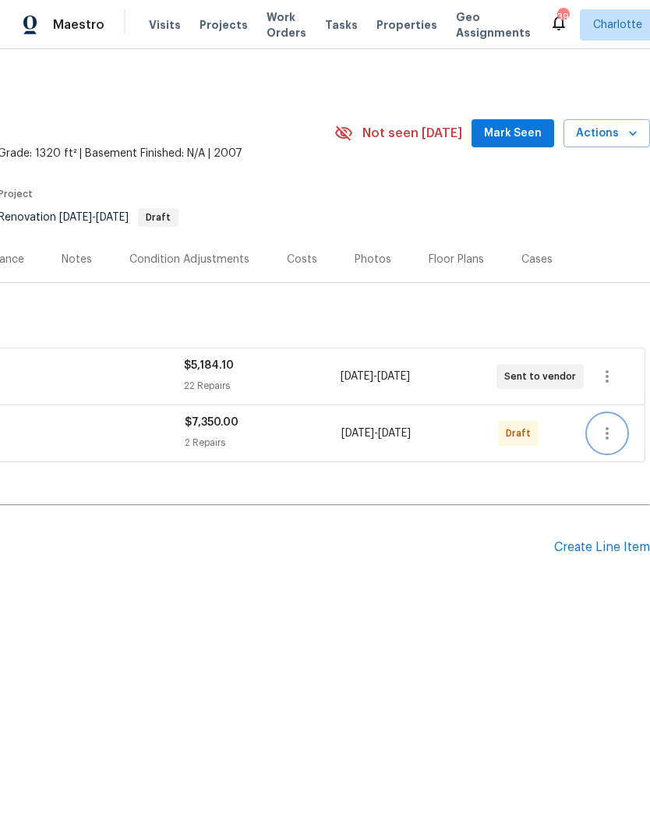
click at [605, 431] on icon "button" at bounding box center [607, 433] width 19 height 19
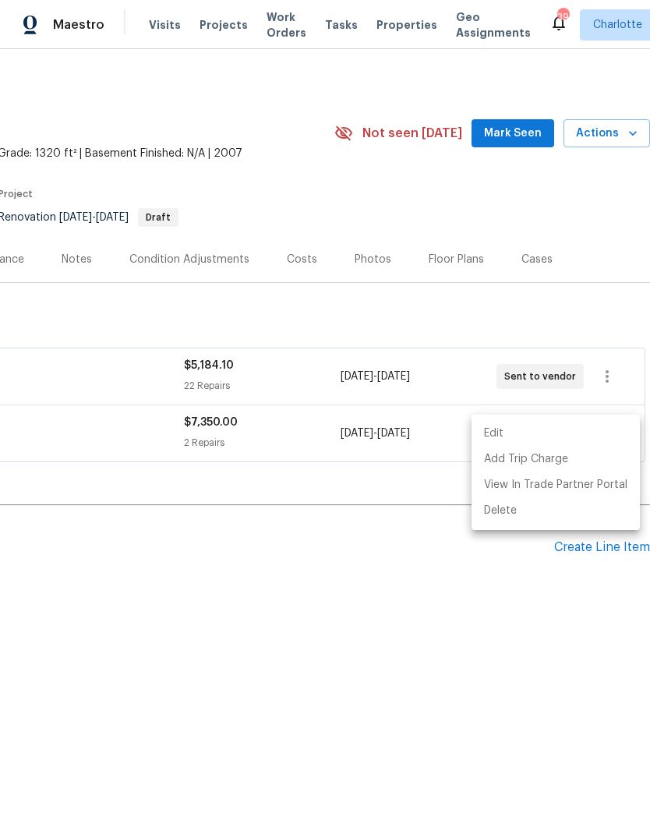
click at [438, 626] on div at bounding box center [325, 417] width 650 height 834
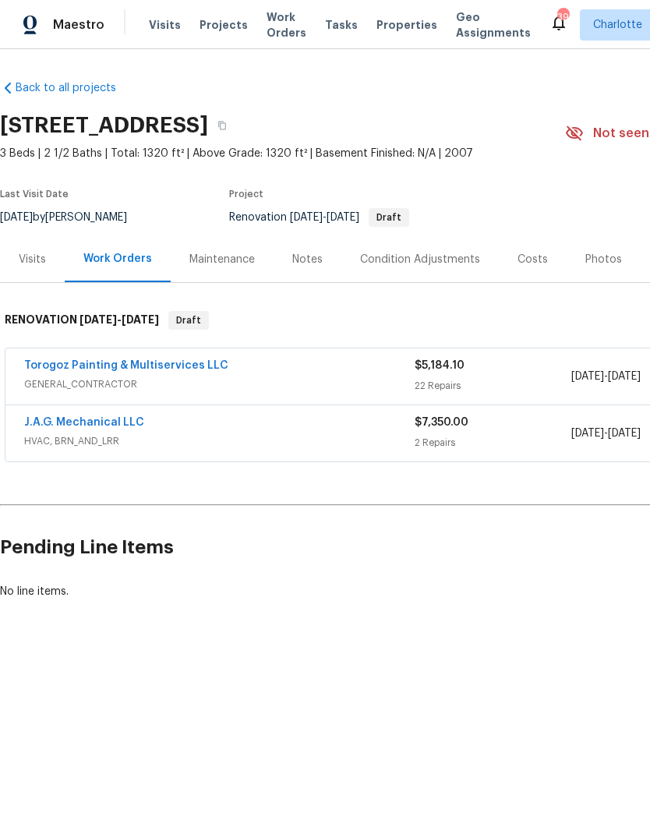
scroll to position [0, 0]
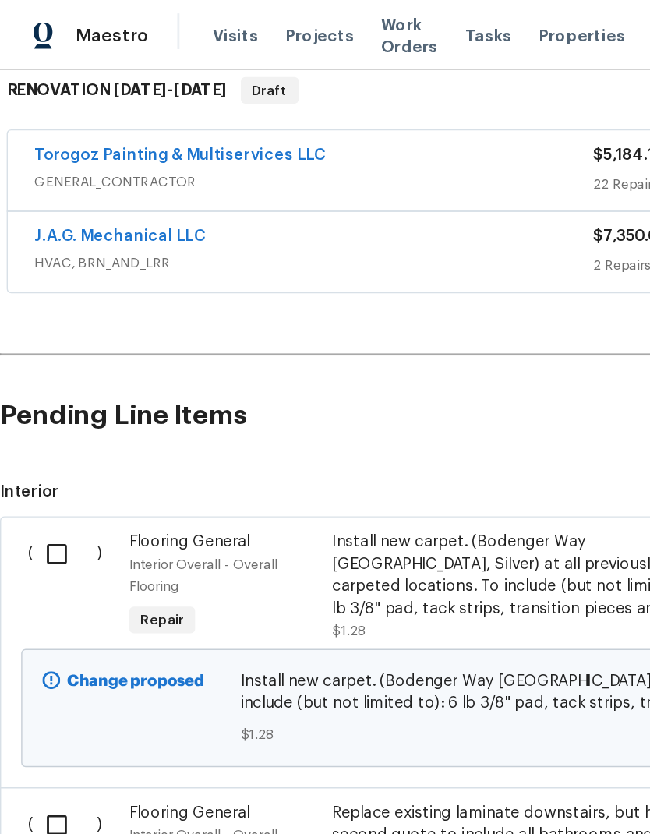
scroll to position [256, 0]
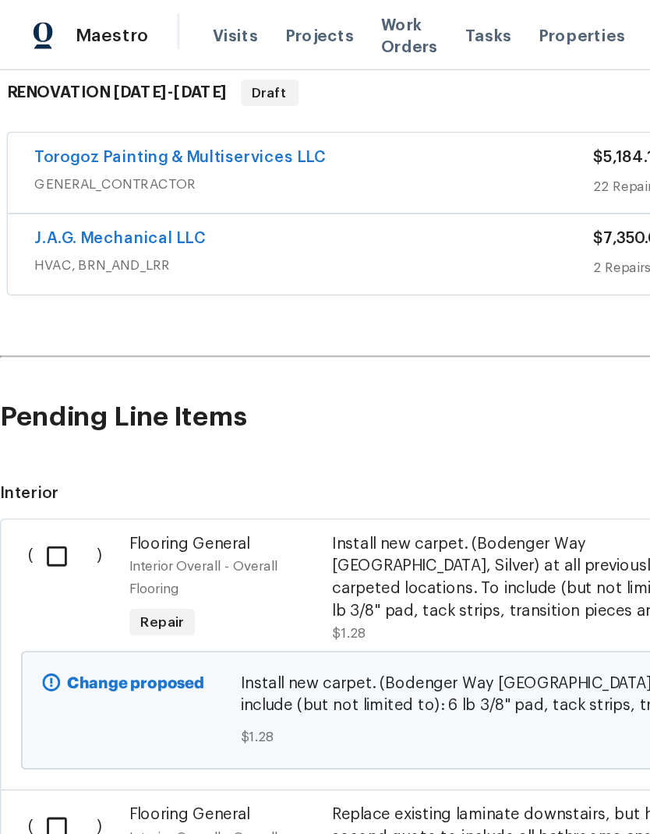
click at [42, 386] on input "checkbox" at bounding box center [45, 389] width 44 height 33
checkbox input "true"
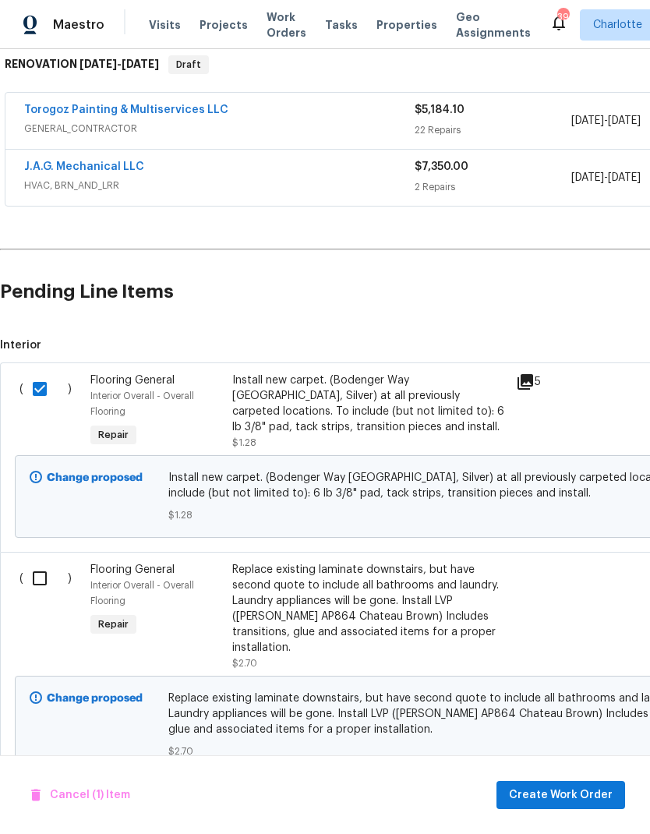
click at [50, 569] on input "checkbox" at bounding box center [45, 578] width 44 height 33
checkbox input "true"
click at [595, 782] on button "Create Work Order" at bounding box center [561, 795] width 129 height 29
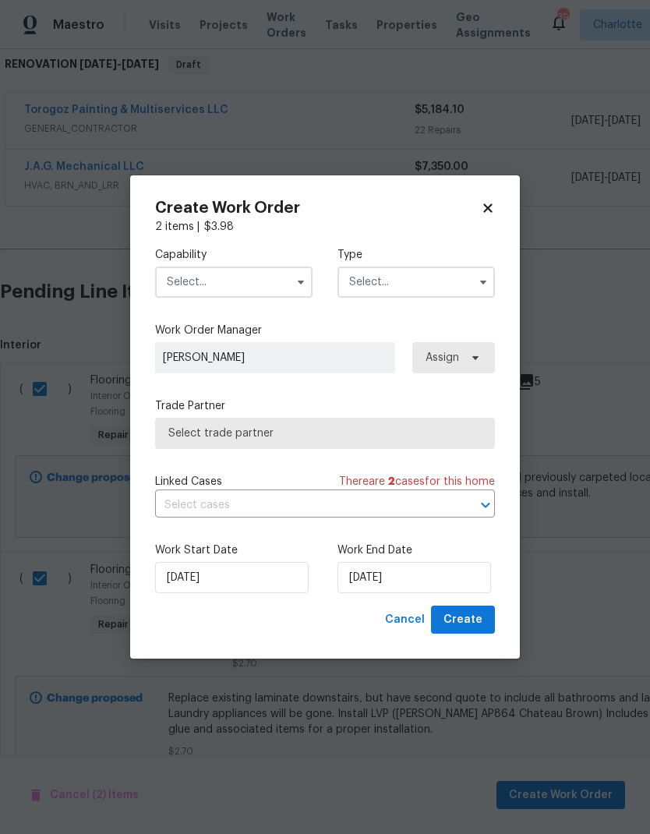
click at [258, 277] on input "text" at bounding box center [233, 282] width 157 height 31
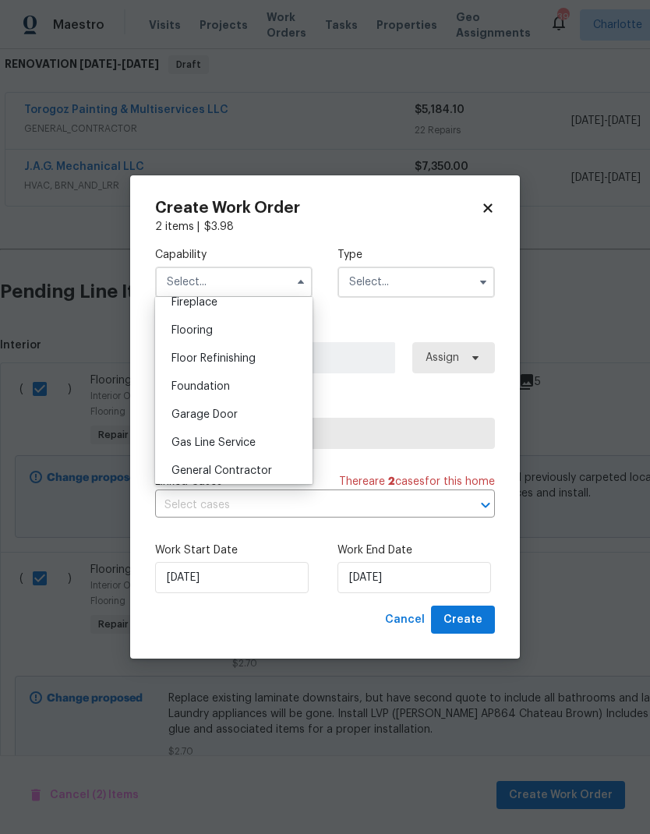
scroll to position [587, 0]
click at [266, 331] on div "Flooring" at bounding box center [234, 333] width 150 height 28
type input "Flooring"
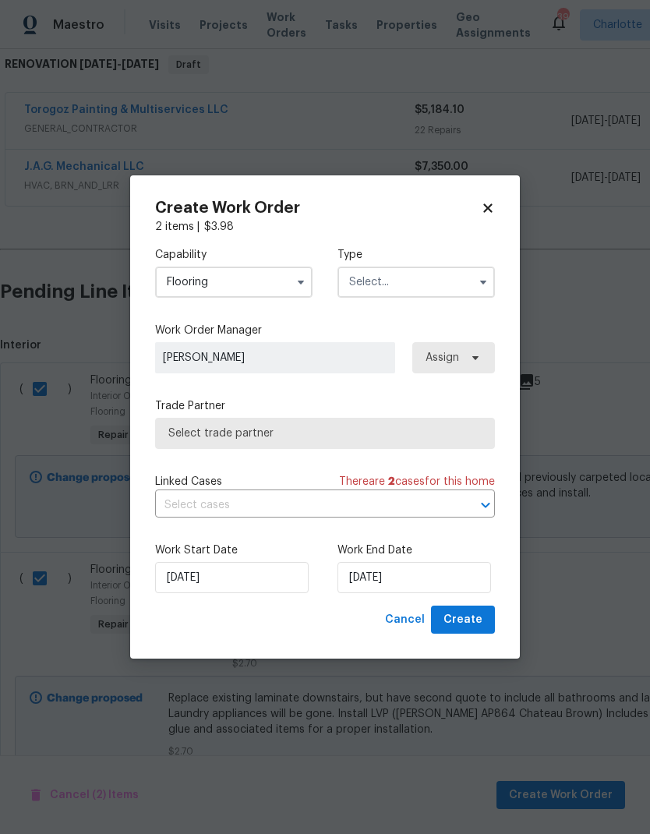
click at [471, 285] on input "text" at bounding box center [416, 282] width 157 height 31
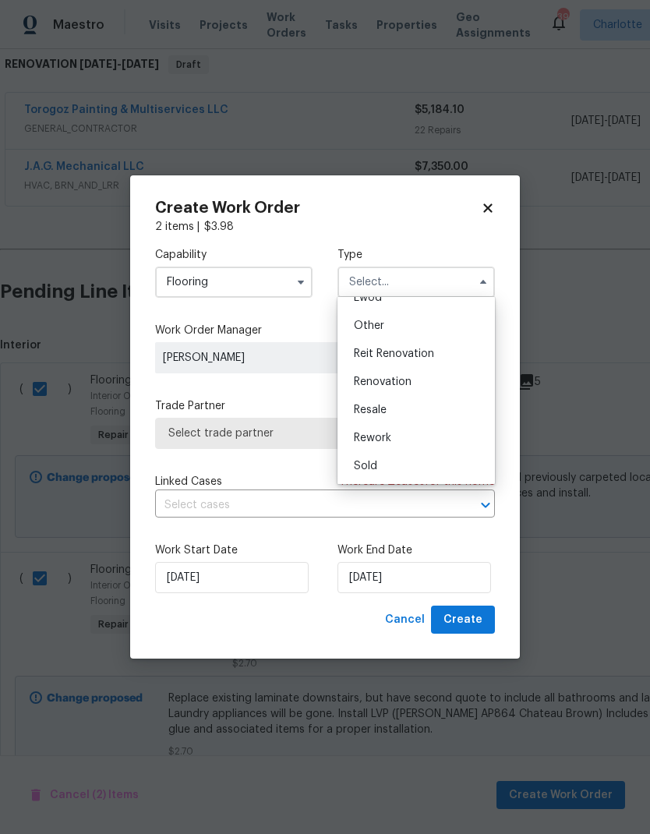
scroll to position [186, 0]
click at [441, 384] on div "Renovation" at bounding box center [417, 382] width 150 height 28
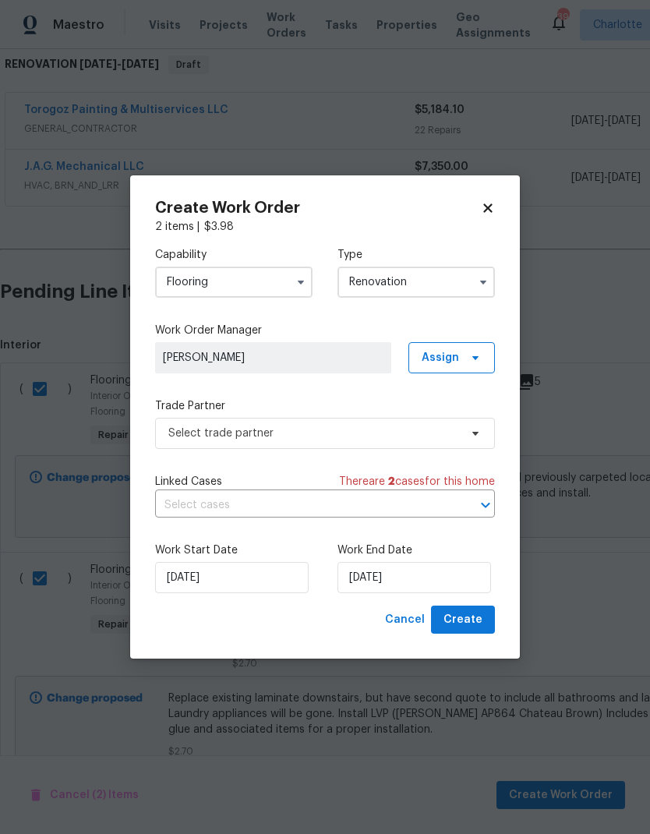
type input "Renovation"
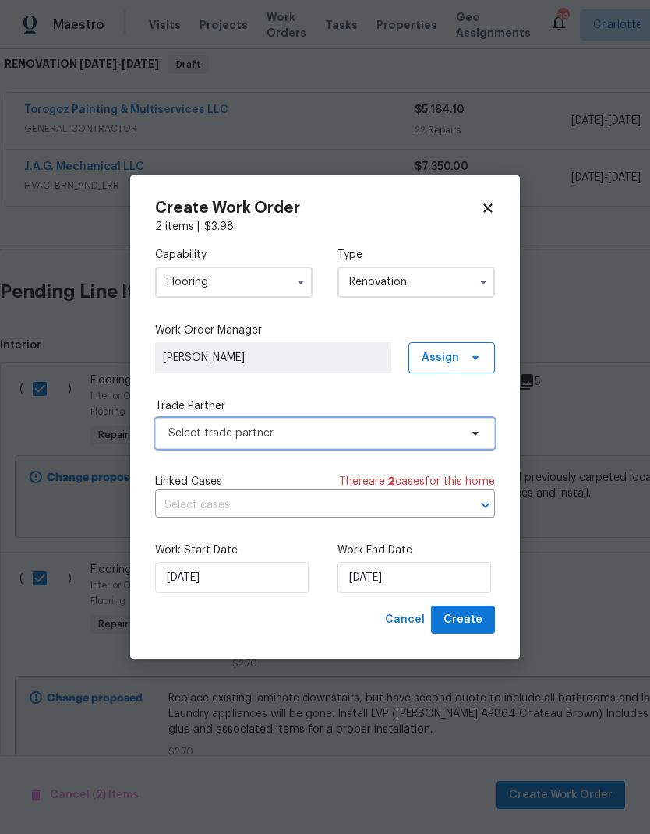
click at [455, 437] on span "Select trade partner" at bounding box center [313, 434] width 291 height 16
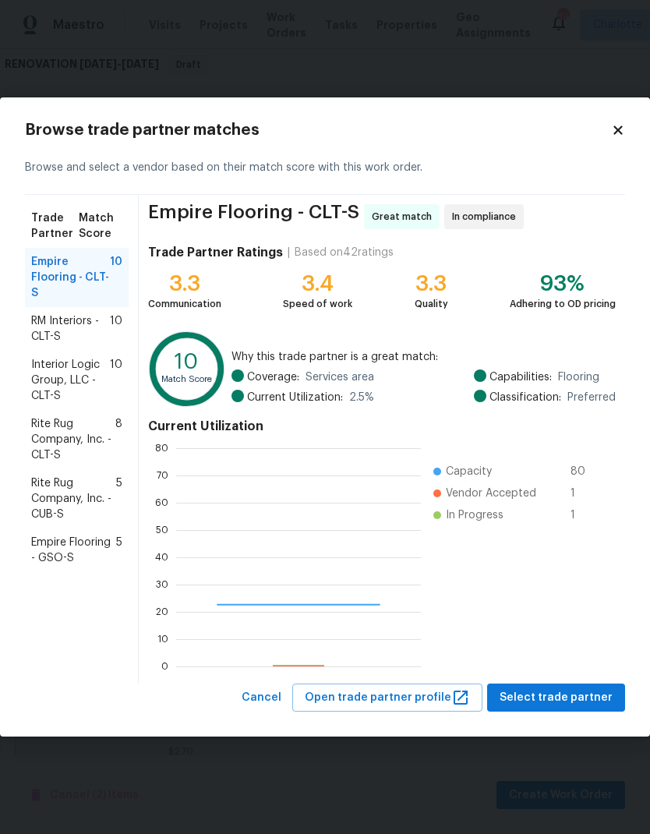
scroll to position [218, 245]
click at [99, 430] on span "Rite Rug Company, Inc. - CLT-S" at bounding box center [73, 439] width 84 height 47
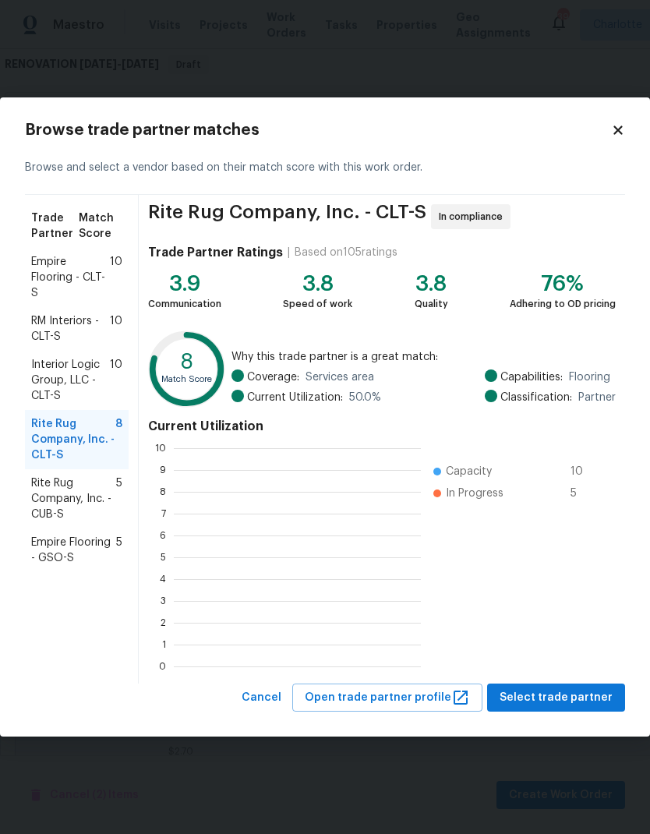
scroll to position [218, 247]
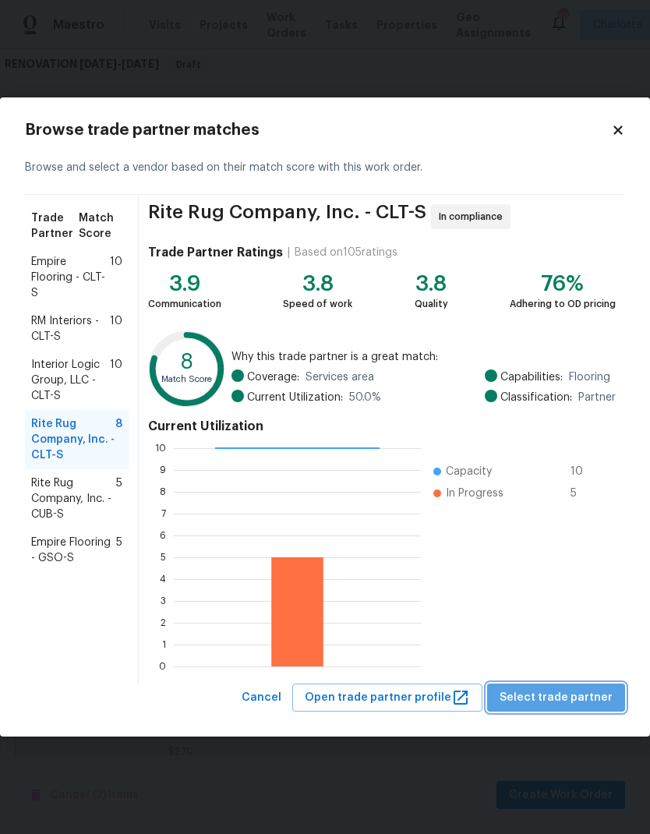
click at [595, 701] on span "Select trade partner" at bounding box center [556, 697] width 113 height 19
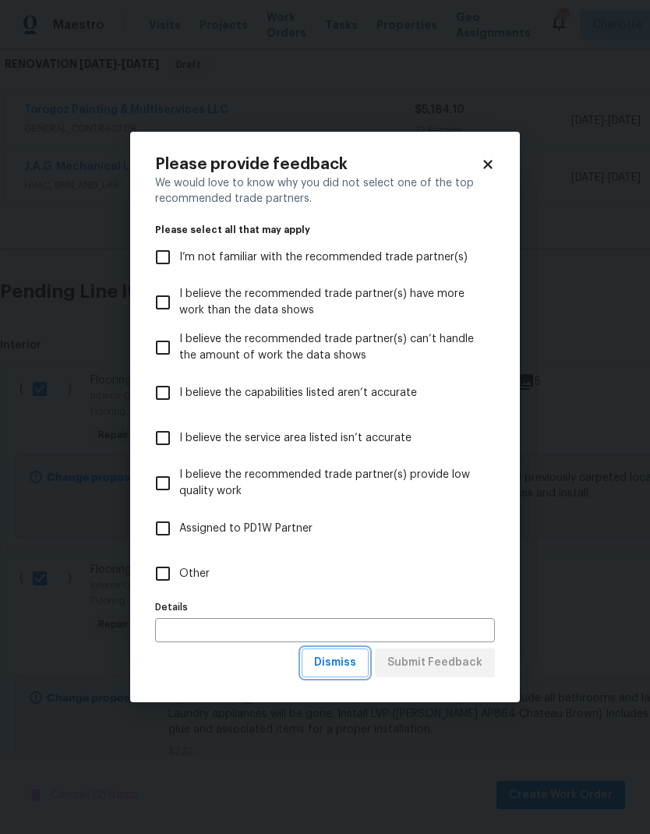
click at [352, 666] on span "Dismiss" at bounding box center [335, 662] width 42 height 19
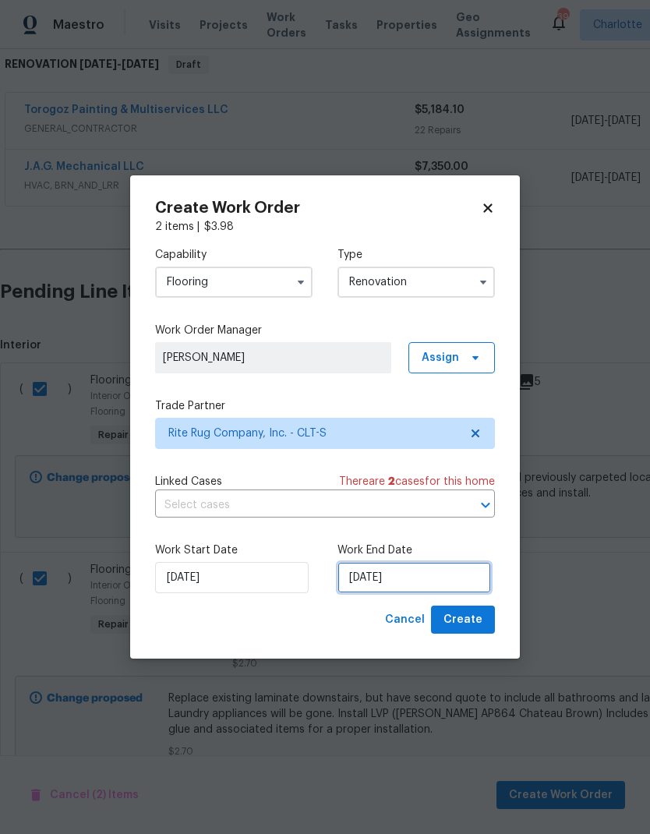
click at [422, 572] on input "[DATE]" at bounding box center [415, 577] width 154 height 31
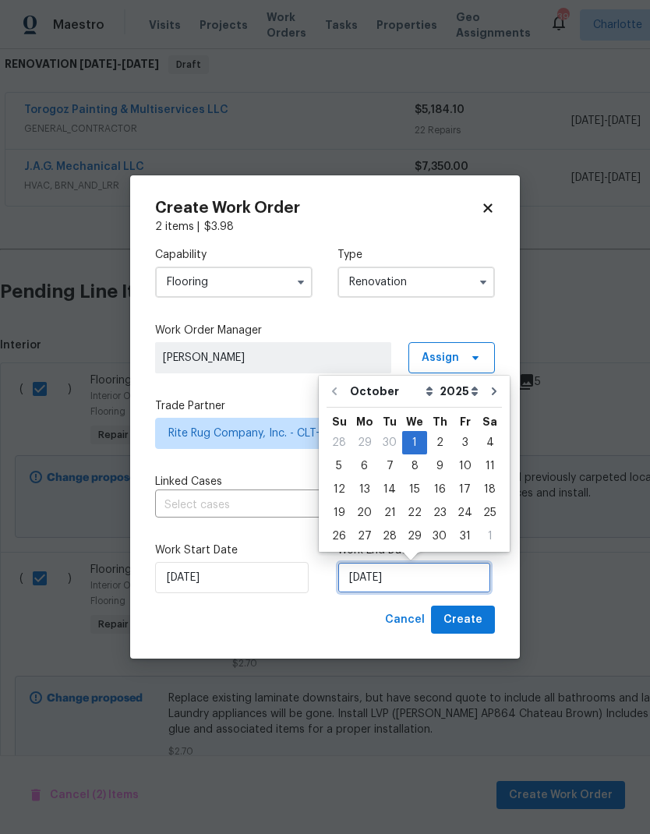
scroll to position [12, 0]
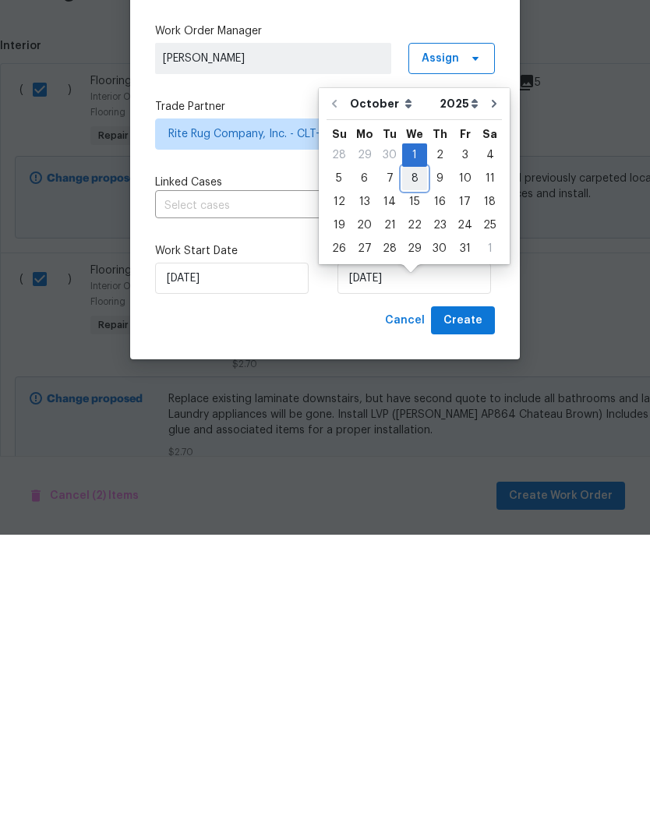
click at [409, 467] on div "8" at bounding box center [414, 478] width 25 height 22
type input "[DATE]"
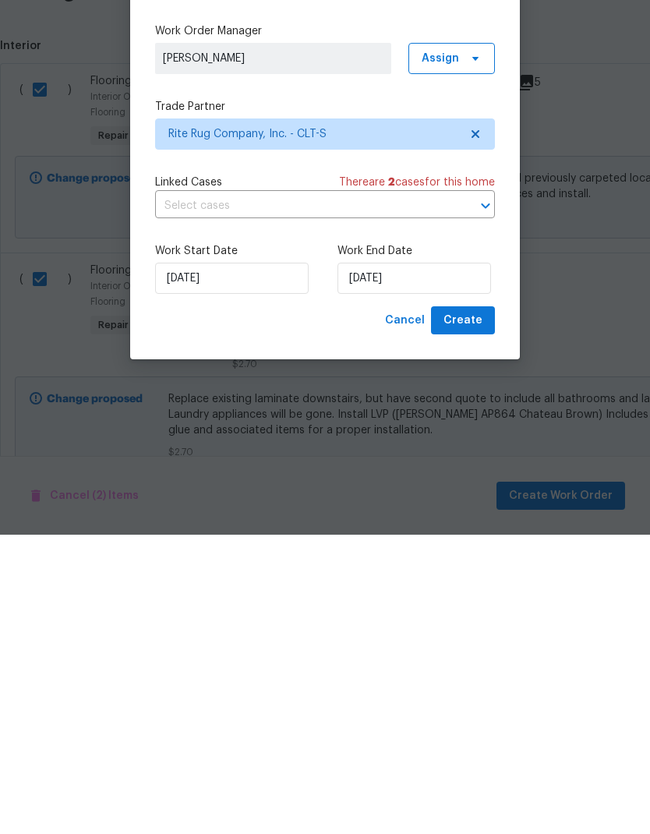
scroll to position [62, 0]
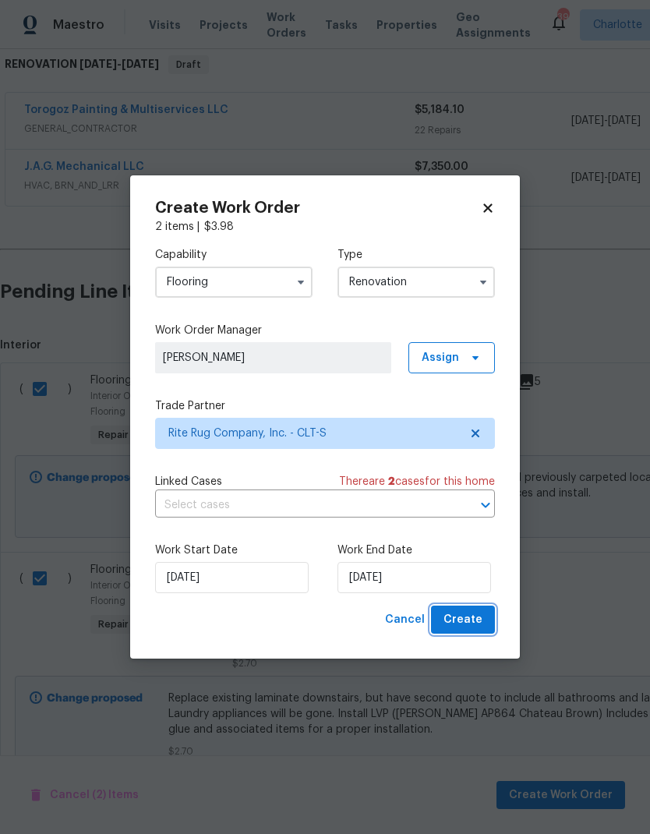
click at [473, 621] on span "Create" at bounding box center [463, 620] width 39 height 19
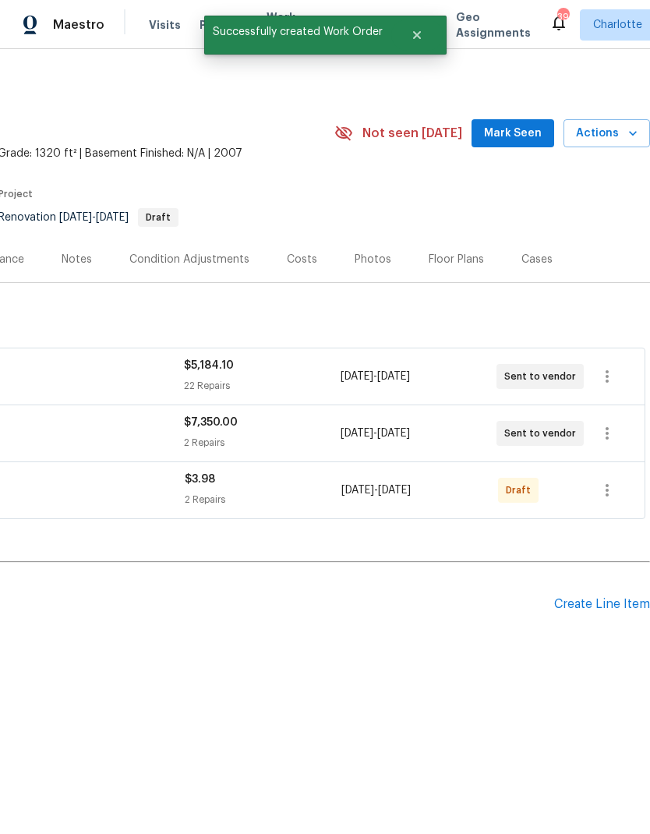
scroll to position [0, 231]
click at [611, 490] on icon "button" at bounding box center [607, 490] width 19 height 19
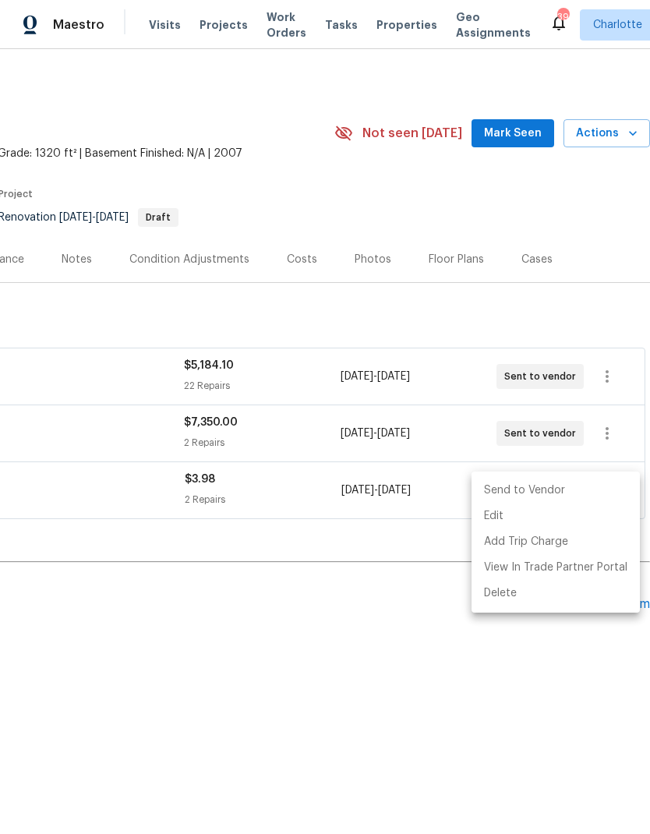
click at [556, 490] on li "Send to Vendor" at bounding box center [556, 491] width 168 height 26
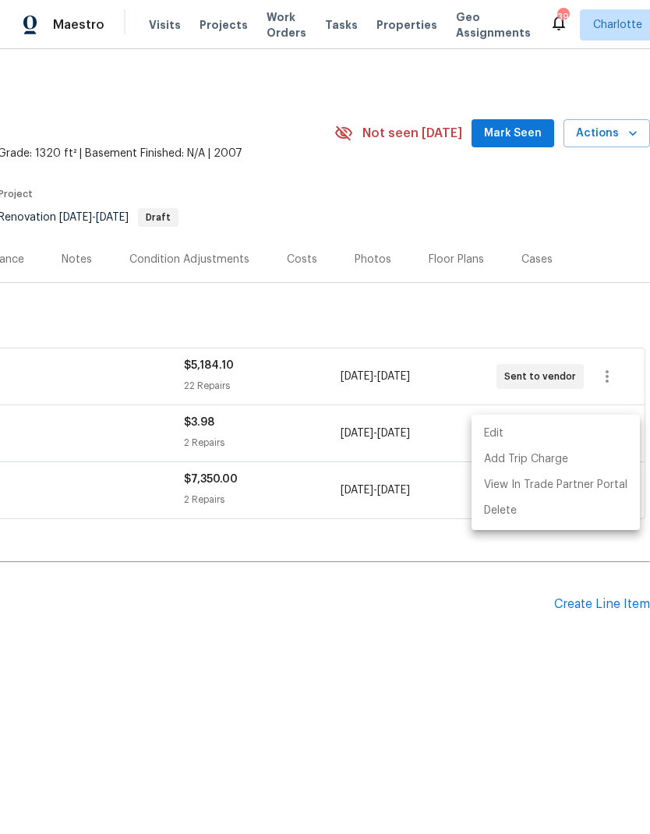
click at [624, 599] on div at bounding box center [325, 417] width 650 height 834
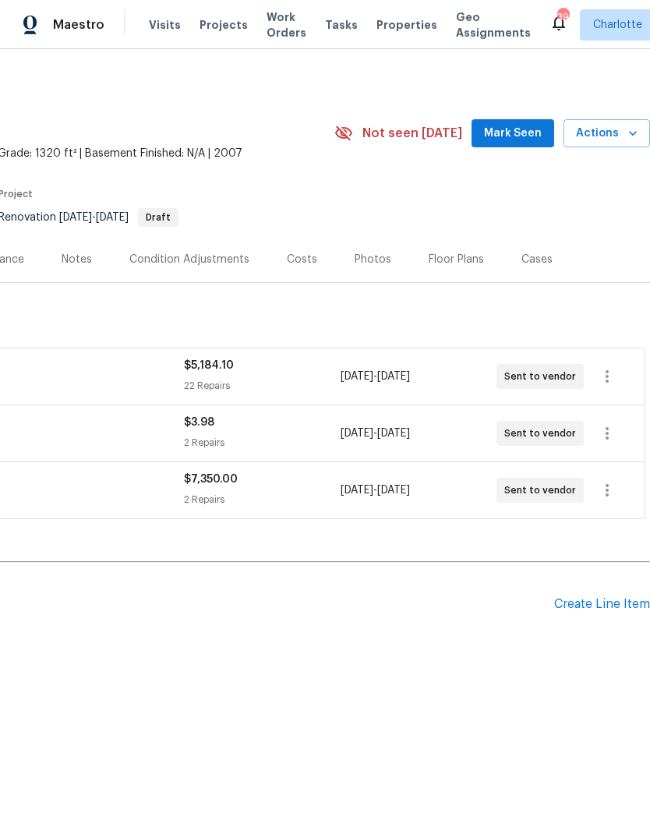
click at [598, 609] on div "Create Line Item" at bounding box center [602, 604] width 96 height 15
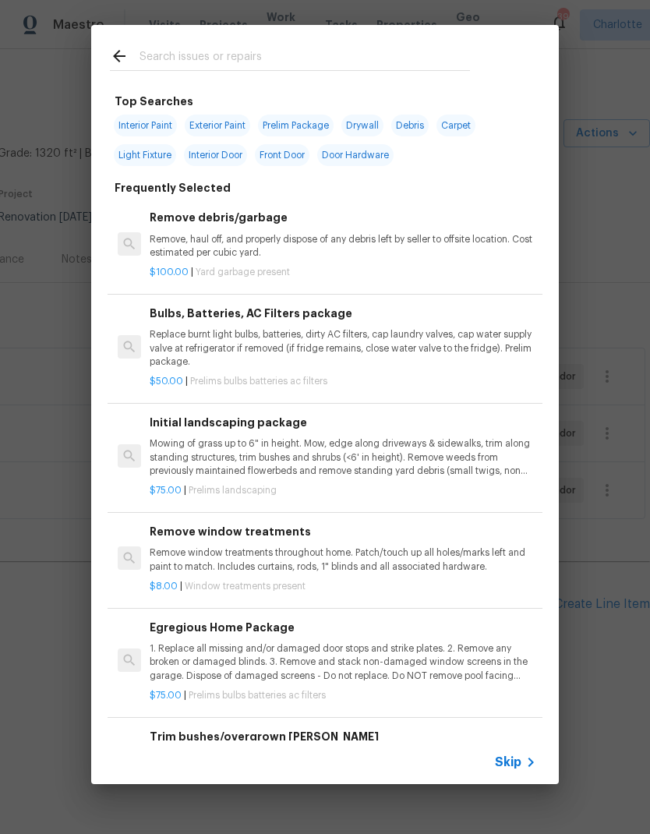
click at [274, 47] on input "text" at bounding box center [305, 58] width 331 height 23
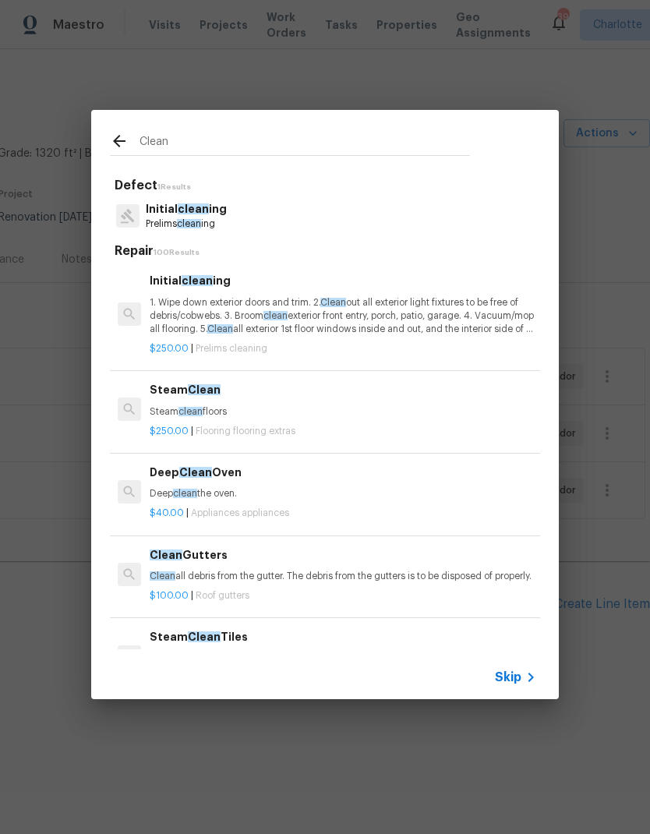
type input "Clean"
click at [237, 218] on div "Initial clean ing Prelims clean ing" at bounding box center [325, 216] width 430 height 42
click at [236, 218] on div "Initial clean ing Prelims clean ing" at bounding box center [325, 216] width 430 height 42
click at [191, 218] on p "Prelims clean ing" at bounding box center [186, 224] width 81 height 13
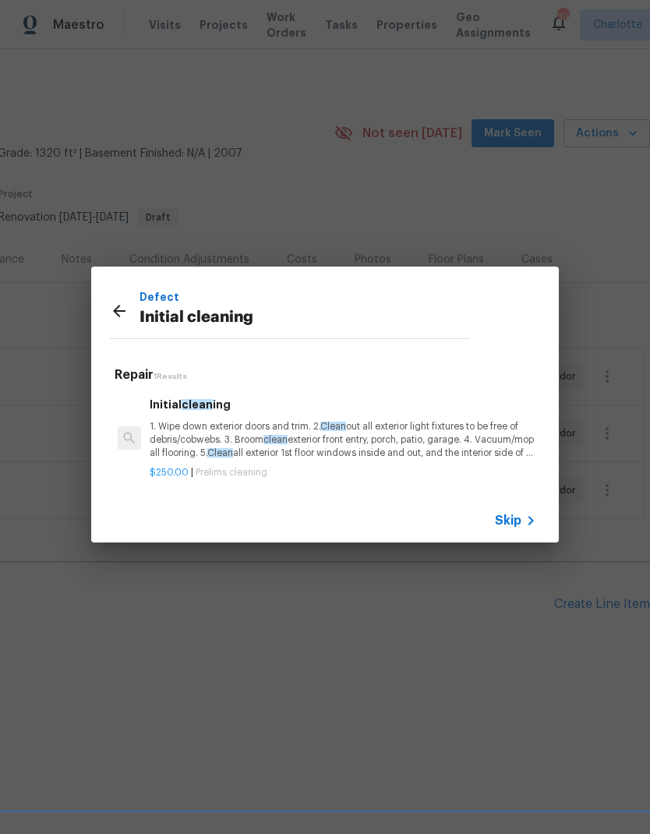
click at [368, 453] on p "1. Wipe down exterior doors and trim. 2. Clean out all exterior light fixtures …" at bounding box center [343, 440] width 387 height 40
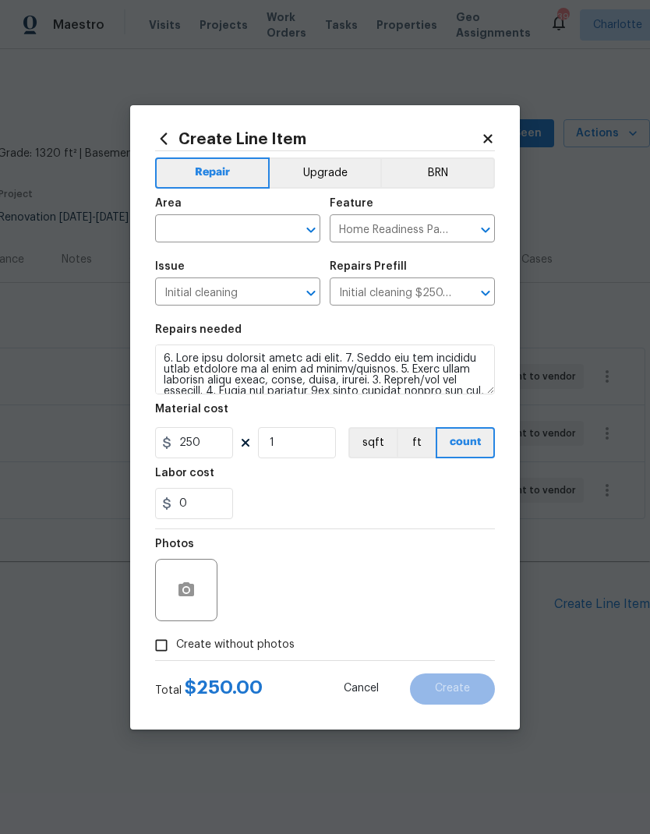
click at [273, 232] on input "text" at bounding box center [216, 230] width 122 height 24
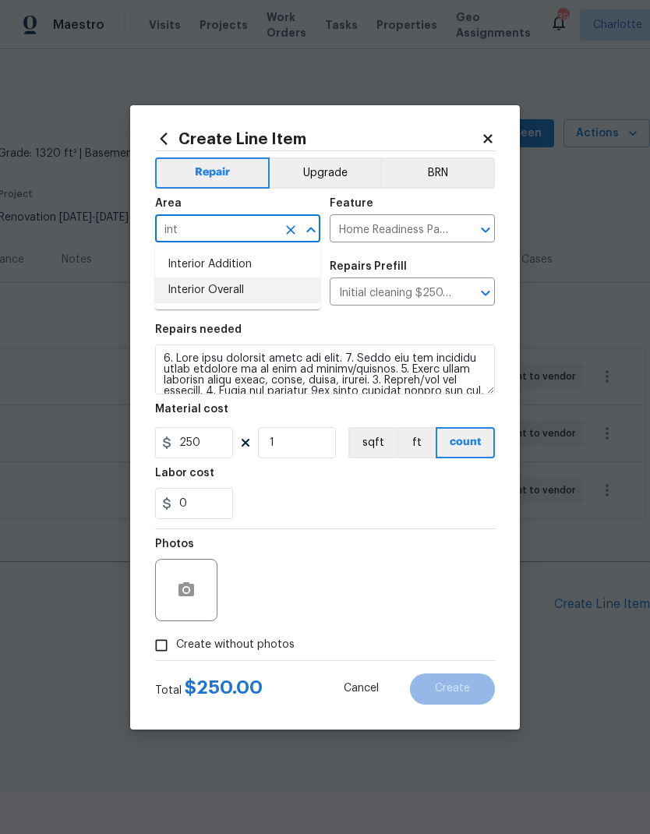
click at [264, 292] on li "Interior Overall" at bounding box center [237, 291] width 165 height 26
type input "Interior Overall"
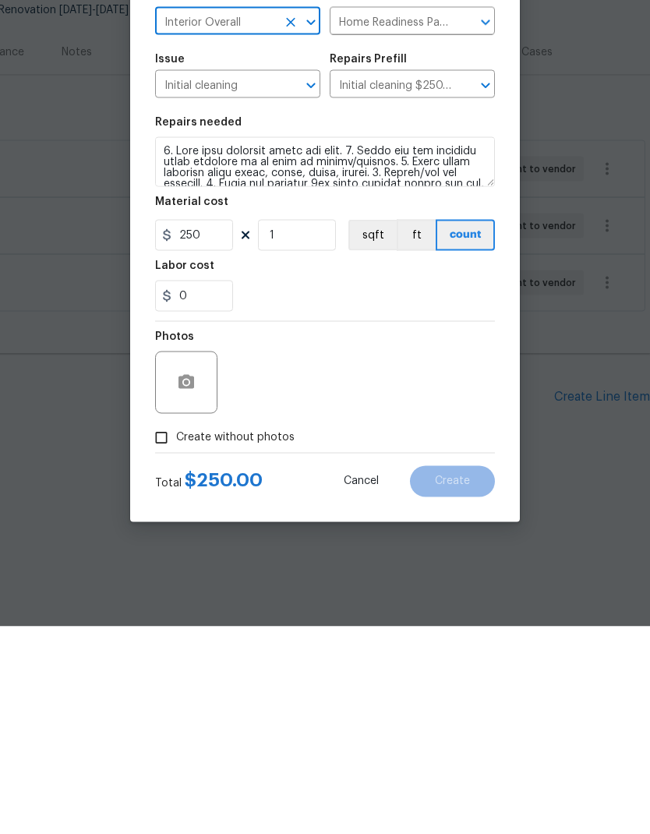
click at [175, 631] on input "Create without photos" at bounding box center [162, 646] width 30 height 30
checkbox input "true"
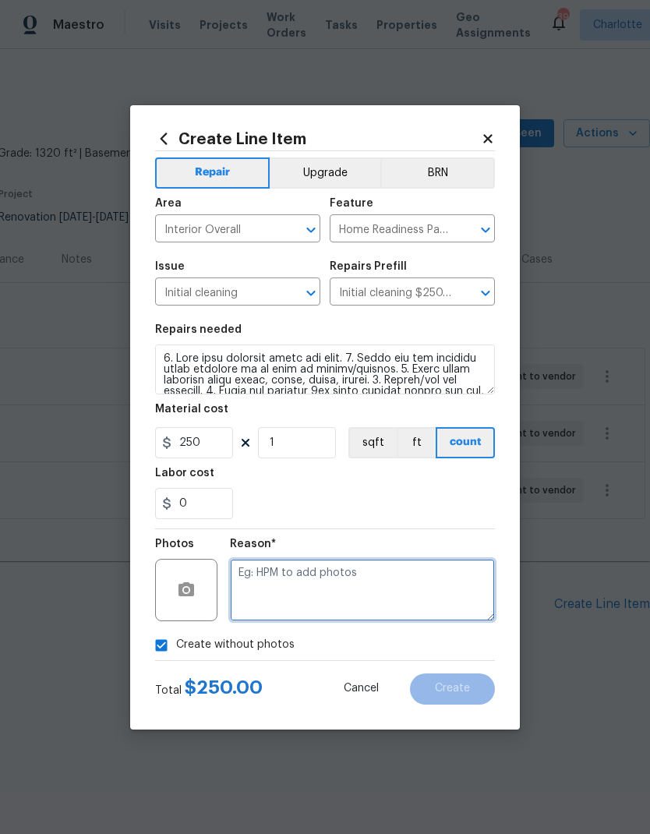
click at [358, 589] on textarea at bounding box center [362, 590] width 265 height 62
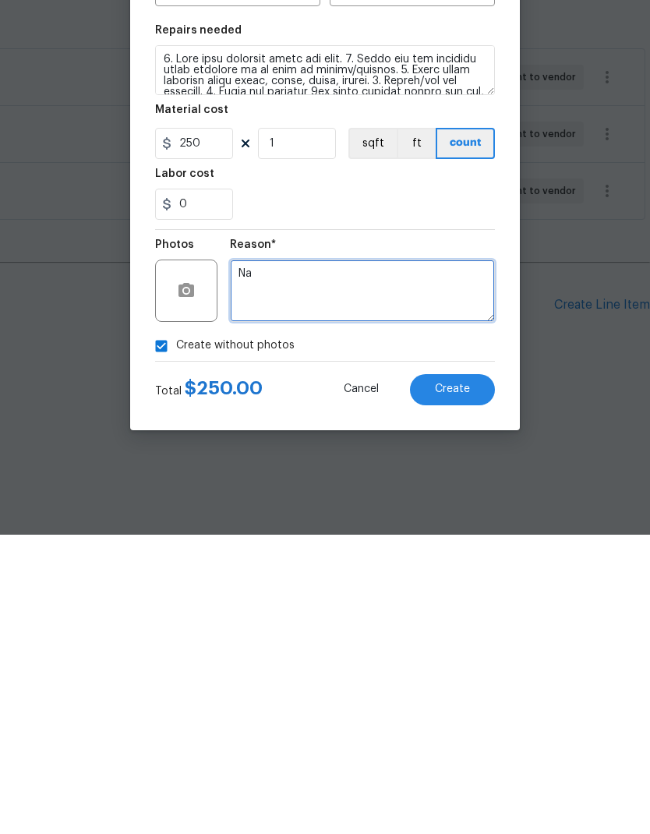
type textarea "Na"
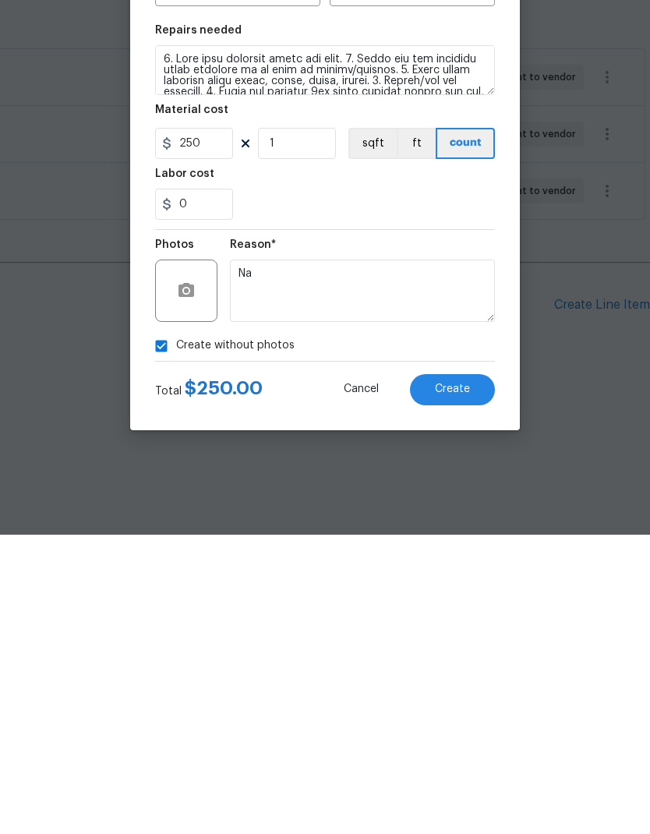
click at [451, 488] on div "0" at bounding box center [325, 503] width 340 height 31
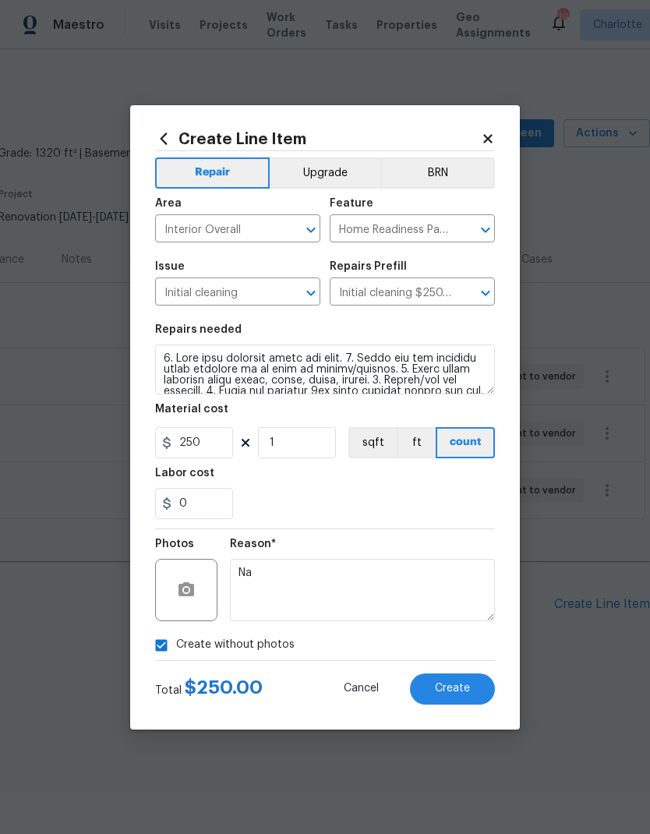
click at [477, 667] on div "Total $ 250.00 Cancel Create" at bounding box center [325, 683] width 340 height 44
click at [470, 687] on button "Create" at bounding box center [452, 689] width 85 height 31
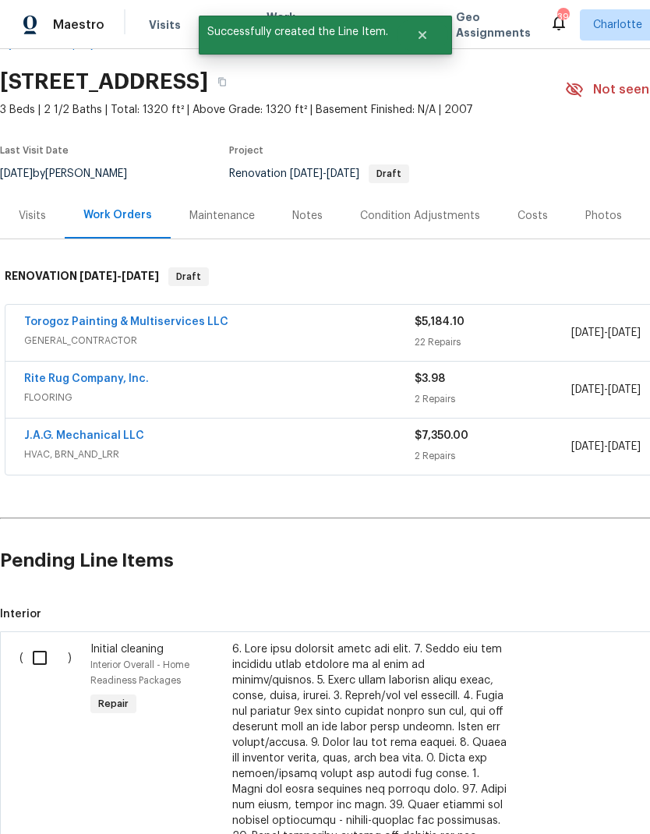
scroll to position [44, 0]
click at [33, 642] on input "checkbox" at bounding box center [45, 658] width 44 height 33
checkbox input "true"
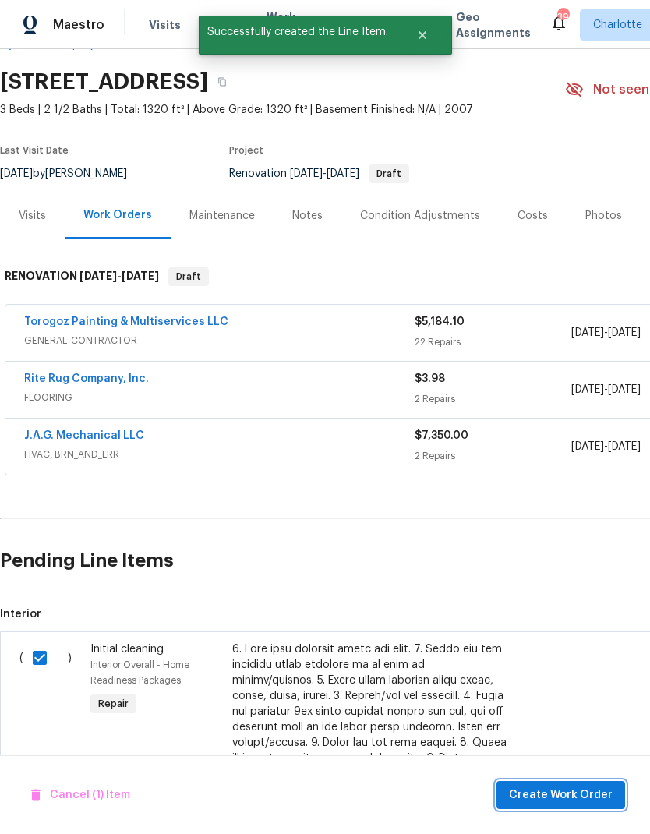
click at [573, 807] on button "Create Work Order" at bounding box center [561, 795] width 129 height 29
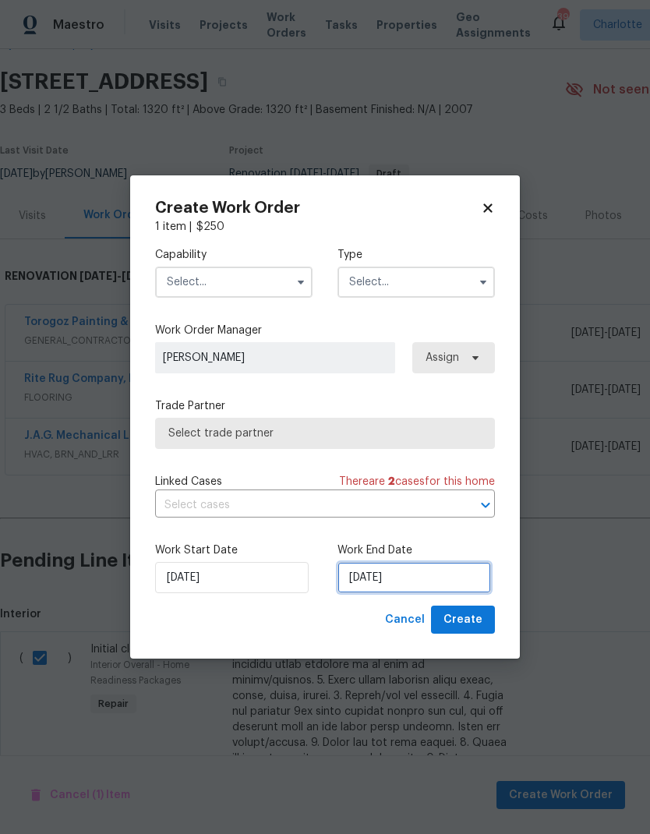
click at [399, 577] on input "[DATE]" at bounding box center [415, 577] width 154 height 31
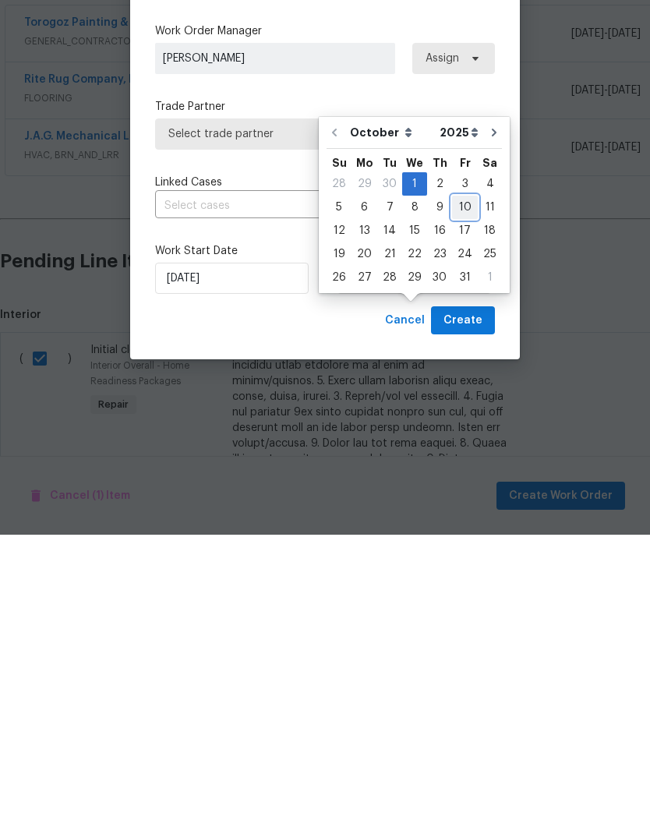
click at [458, 496] on div "10" at bounding box center [465, 507] width 26 height 22
type input "10/10/2025"
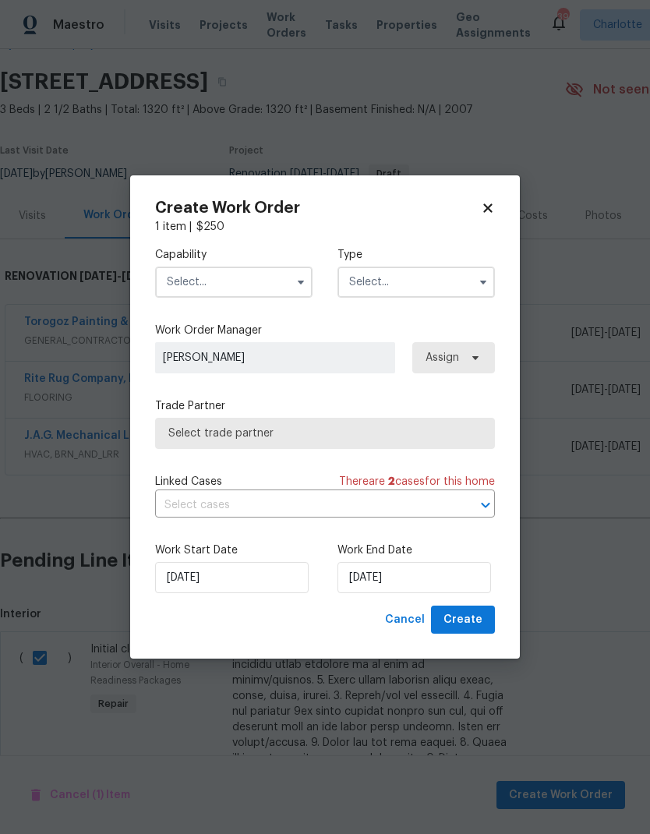
click at [258, 278] on input "text" at bounding box center [233, 282] width 157 height 31
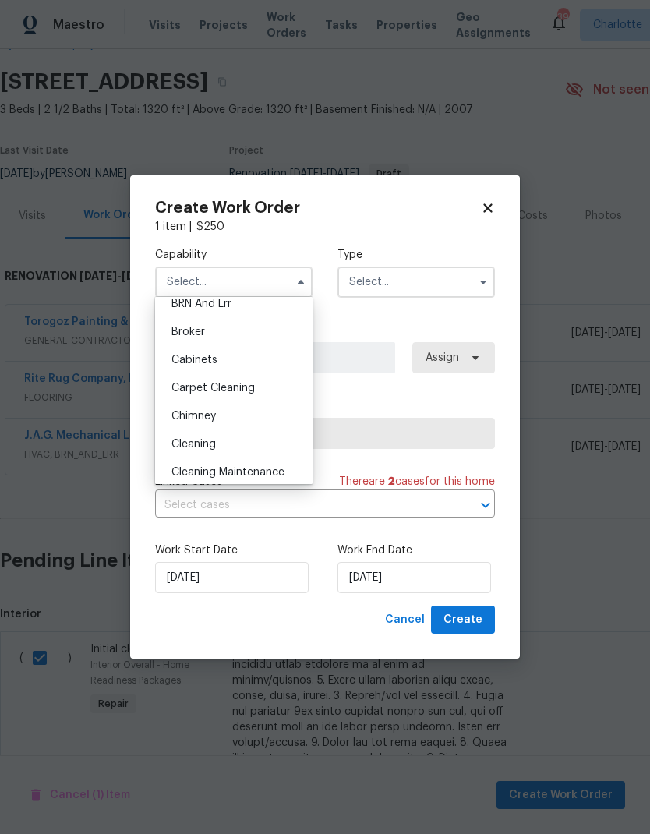
scroll to position [99, 0]
click at [272, 442] on div "Cleaning" at bounding box center [234, 440] width 150 height 28
type input "Cleaning"
click at [426, 292] on input "text" at bounding box center [416, 282] width 157 height 31
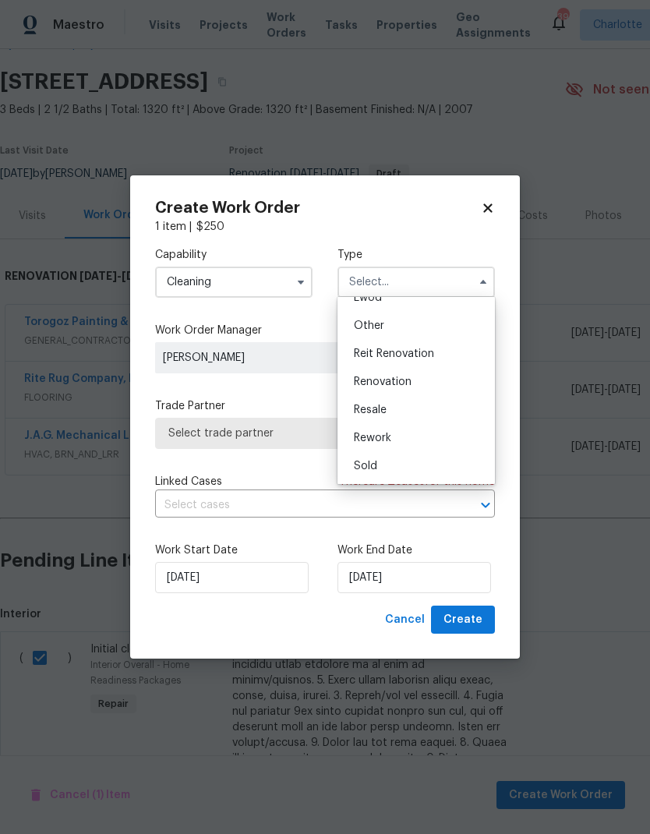
scroll to position [186, 0]
click at [404, 377] on span "Renovation" at bounding box center [383, 382] width 58 height 11
type input "Renovation"
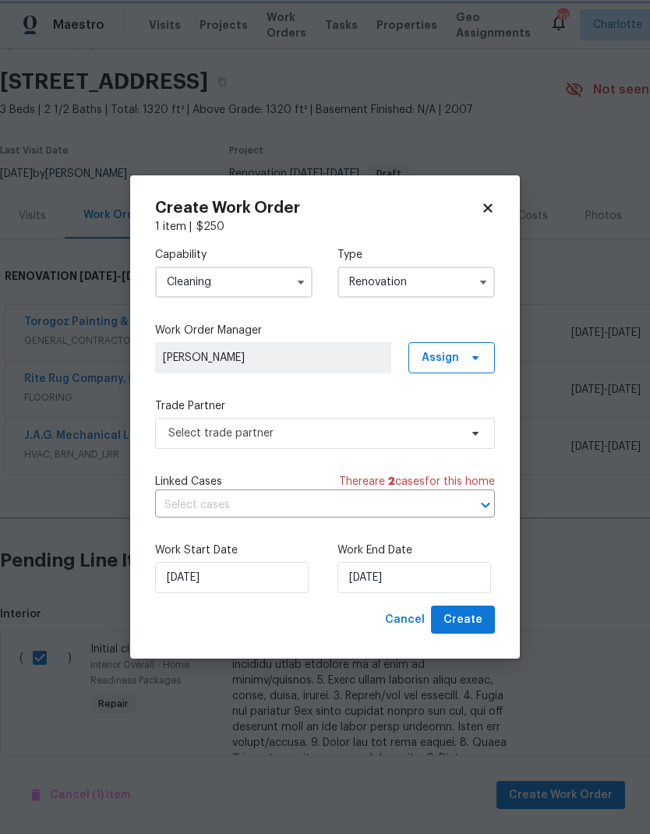
scroll to position [0, 0]
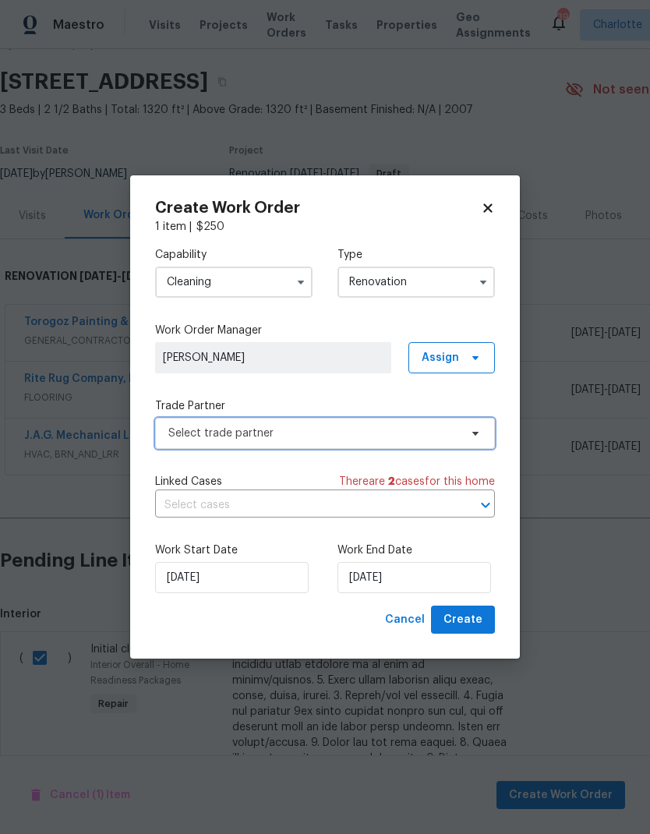
click at [331, 426] on span "Select trade partner" at bounding box center [313, 434] width 291 height 16
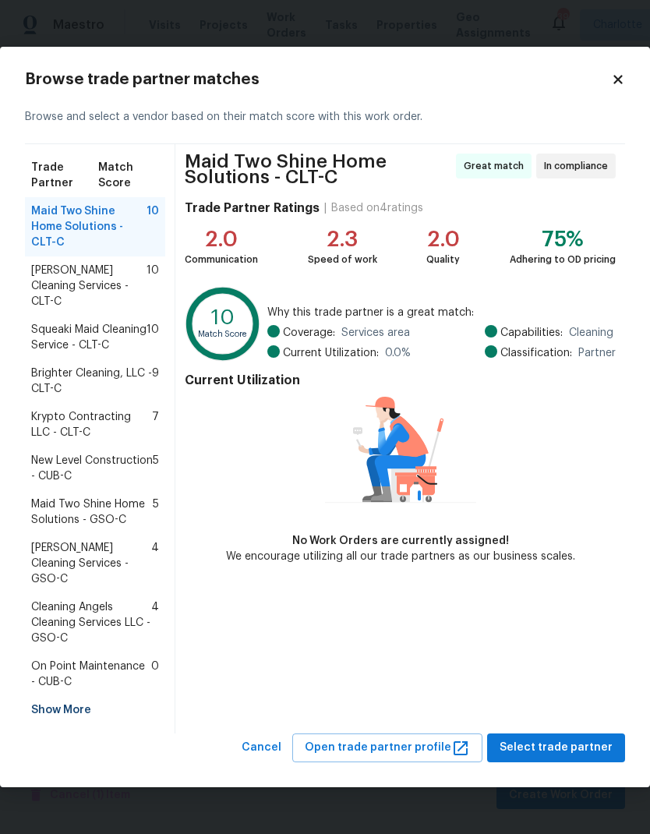
click at [113, 274] on span "DePascale Cleaning Services - CLT-C" at bounding box center [88, 286] width 115 height 47
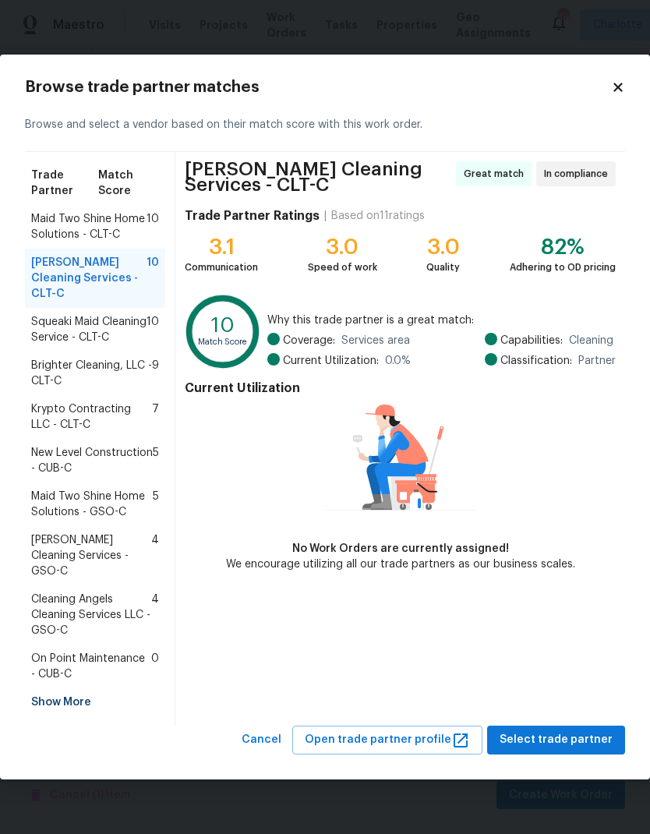
click at [69, 334] on span "Squeaki Maid Cleaning Service - CLT-C" at bounding box center [88, 329] width 115 height 31
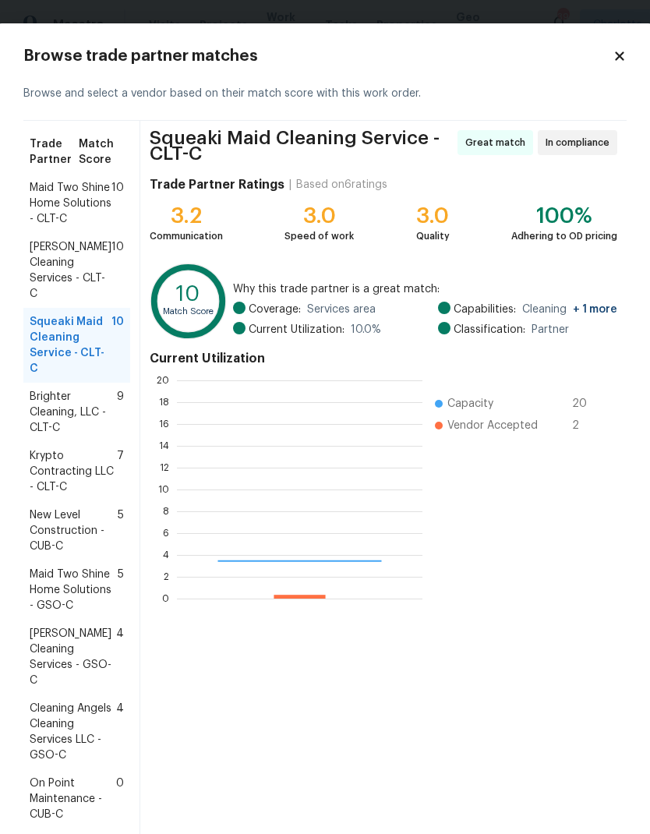
scroll to position [218, 246]
click at [55, 282] on span "DePascale Cleaning Services - CLT-C" at bounding box center [71, 270] width 82 height 62
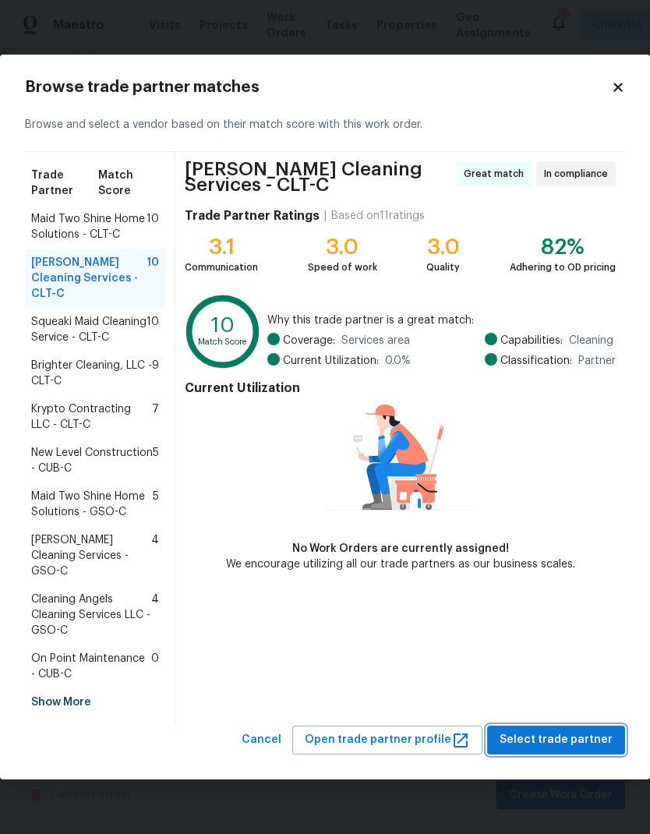
click at [564, 731] on span "Select trade partner" at bounding box center [556, 740] width 113 height 19
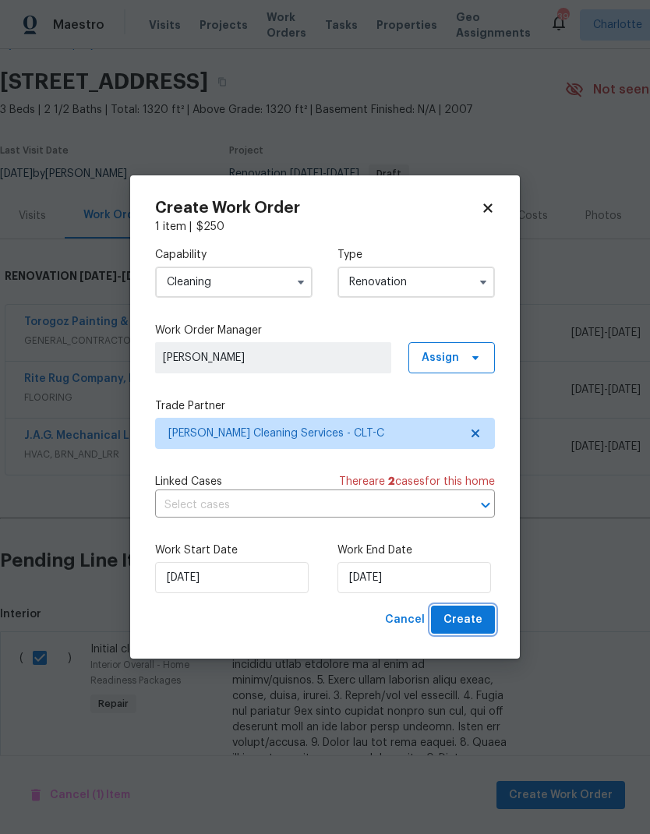
click at [466, 618] on span "Create" at bounding box center [463, 620] width 39 height 19
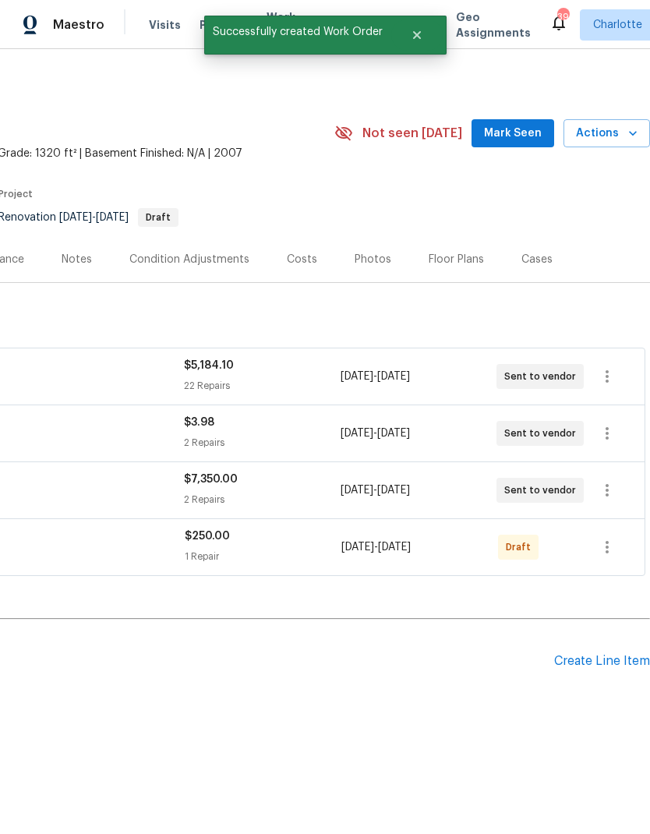
scroll to position [0, 231]
click at [611, 547] on icon "button" at bounding box center [607, 547] width 19 height 19
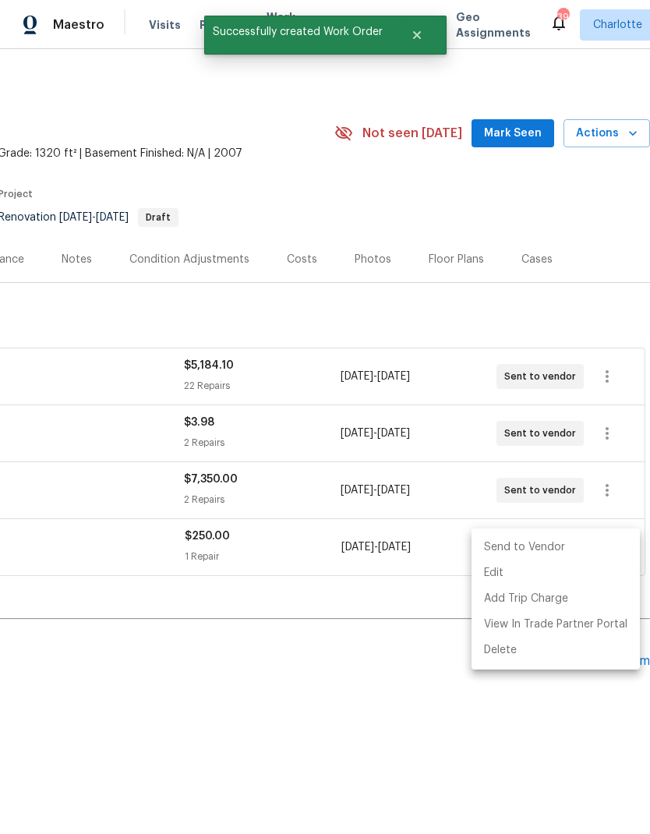
click at [551, 545] on li "Send to Vendor" at bounding box center [556, 548] width 168 height 26
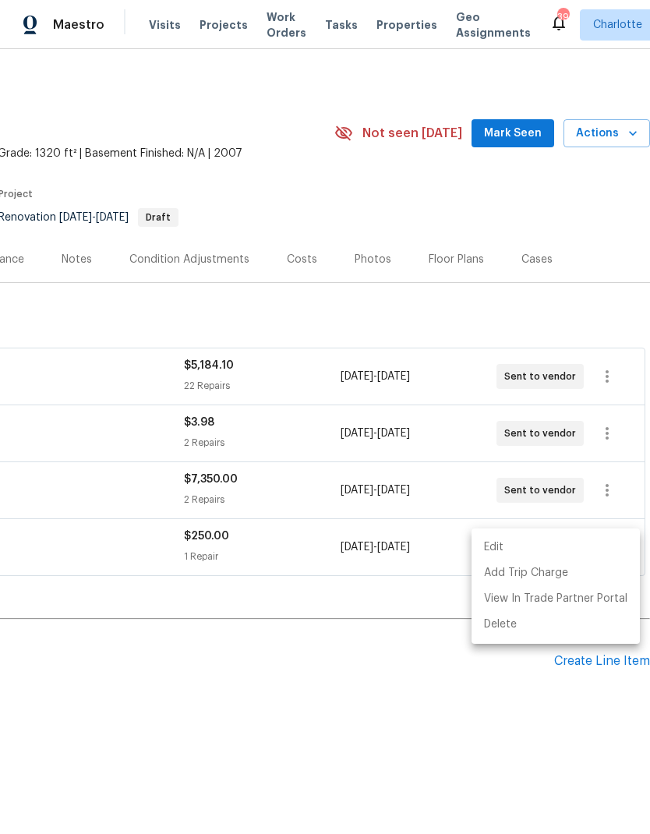
click at [464, 734] on div at bounding box center [325, 417] width 650 height 834
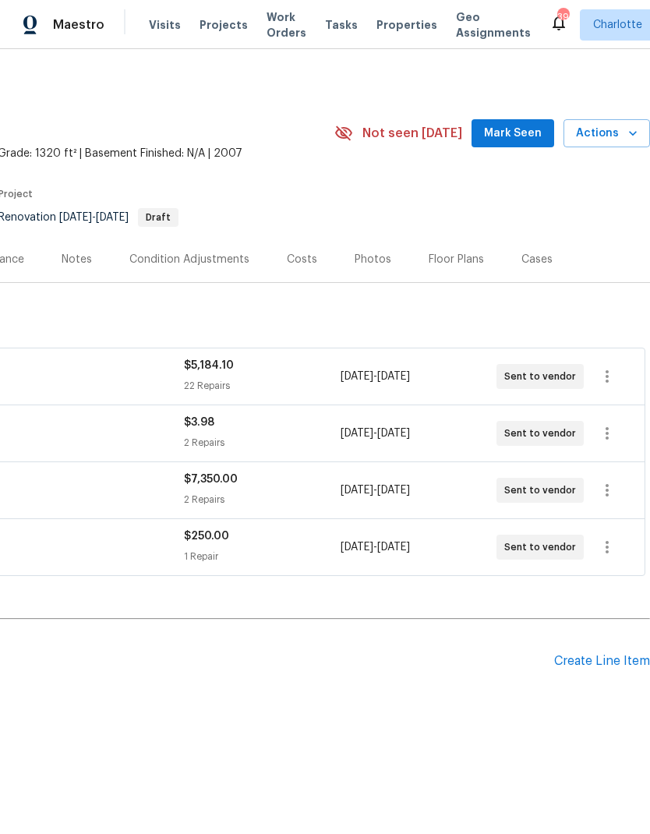
click at [390, 709] on div "No line items." at bounding box center [209, 706] width 881 height 16
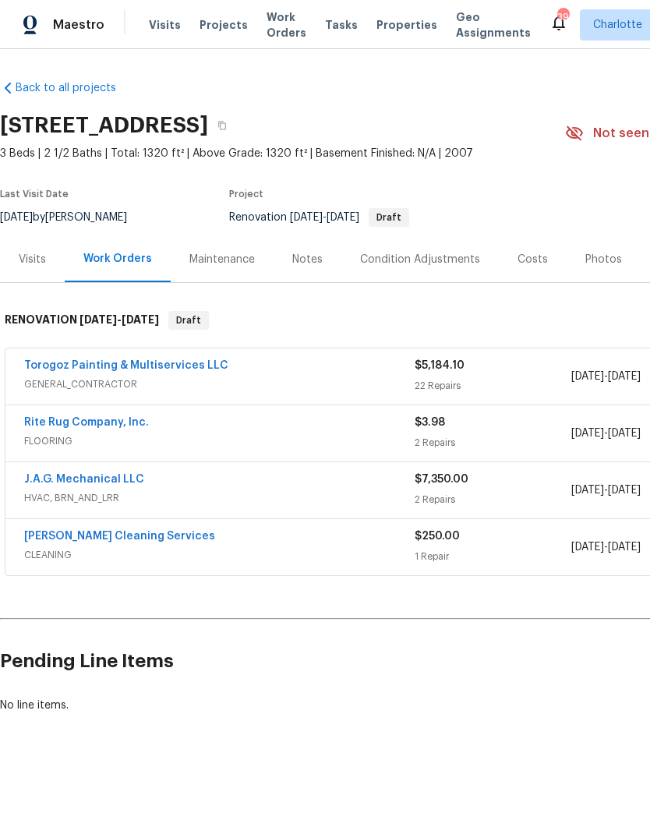
scroll to position [0, 0]
click at [193, 369] on link "Torogoz Painting & Multiservices LLC" at bounding box center [126, 365] width 204 height 11
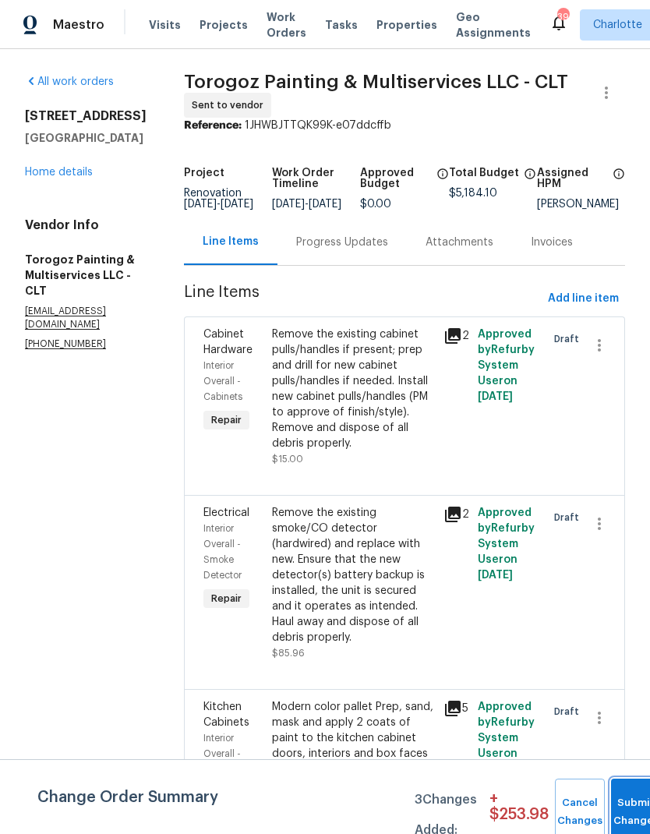
click at [630, 795] on button "Submit Changes" at bounding box center [636, 812] width 50 height 67
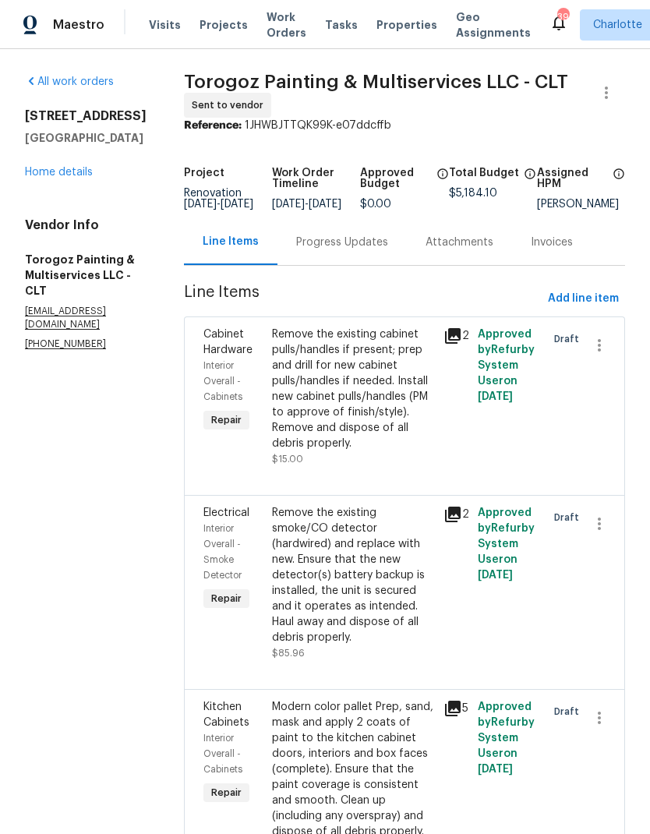
click at [388, 250] on div "Progress Updates" at bounding box center [342, 243] width 92 height 16
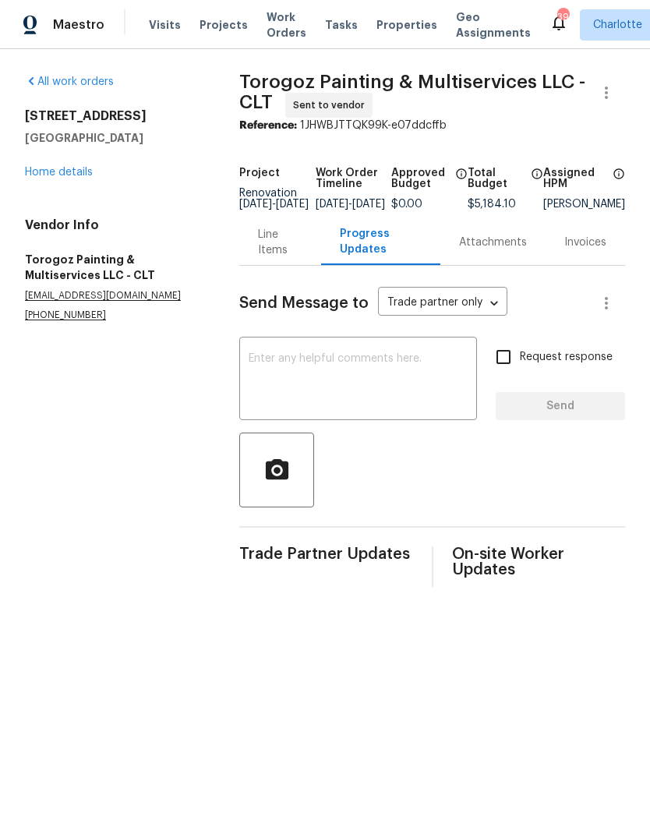
click at [359, 380] on textarea at bounding box center [358, 380] width 219 height 55
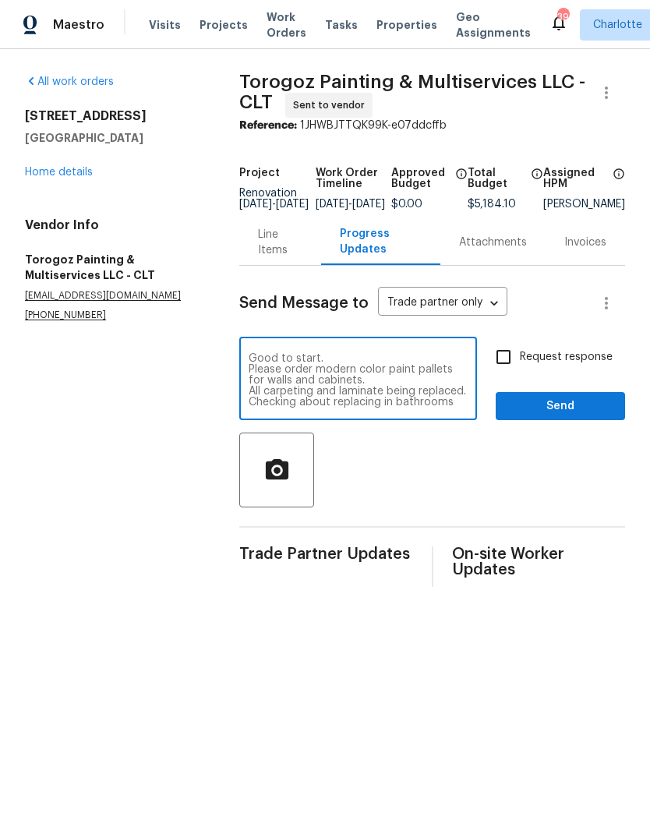
scroll to position [-1, 0]
type textarea "Good to start. Please order modern color paint pallets for walls and cabinets. …"
click at [509, 370] on input "Request response" at bounding box center [503, 357] width 33 height 33
checkbox input "true"
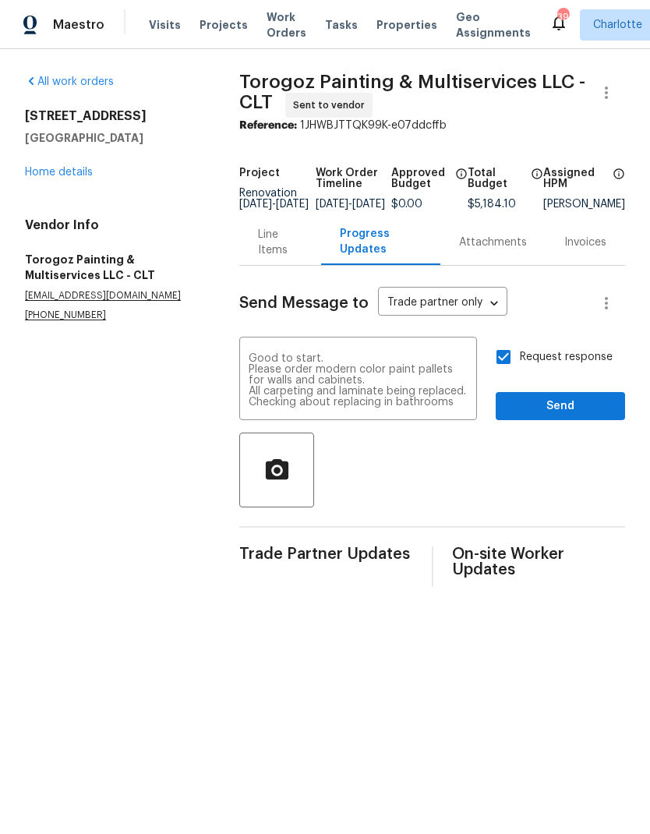
scroll to position [0, 0]
click at [582, 413] on span "Send" at bounding box center [560, 406] width 104 height 19
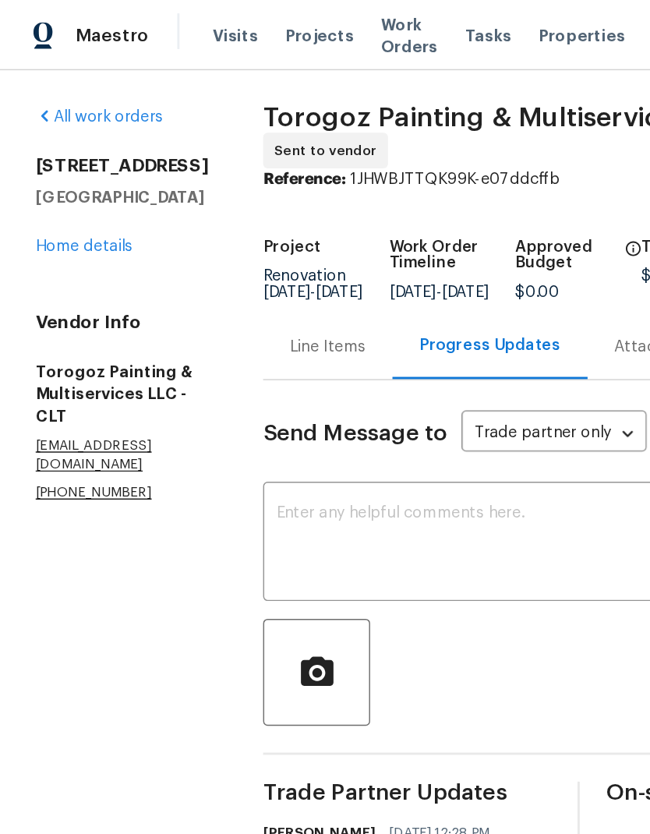
click at [64, 168] on link "Home details" at bounding box center [59, 172] width 68 height 11
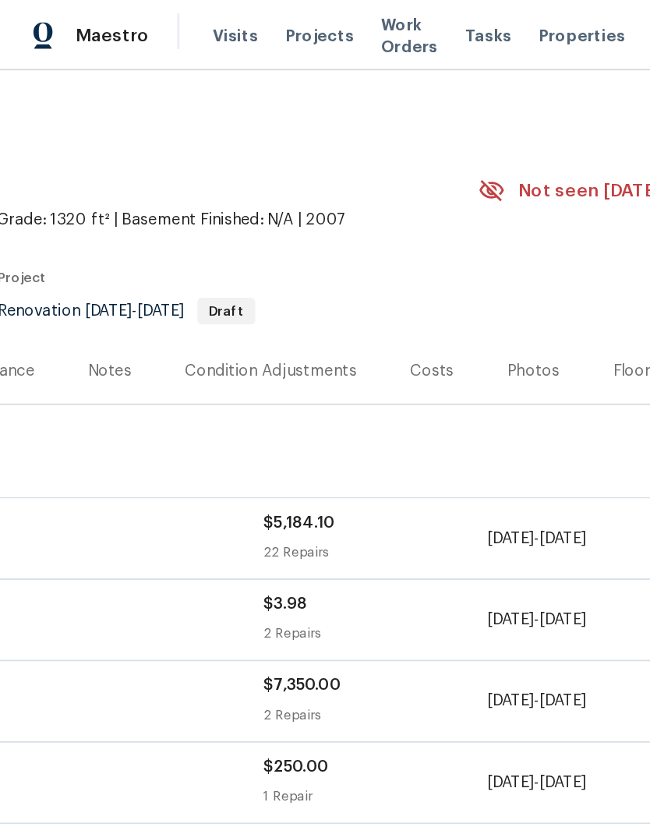
scroll to position [0, 231]
